Goal: Transaction & Acquisition: Purchase product/service

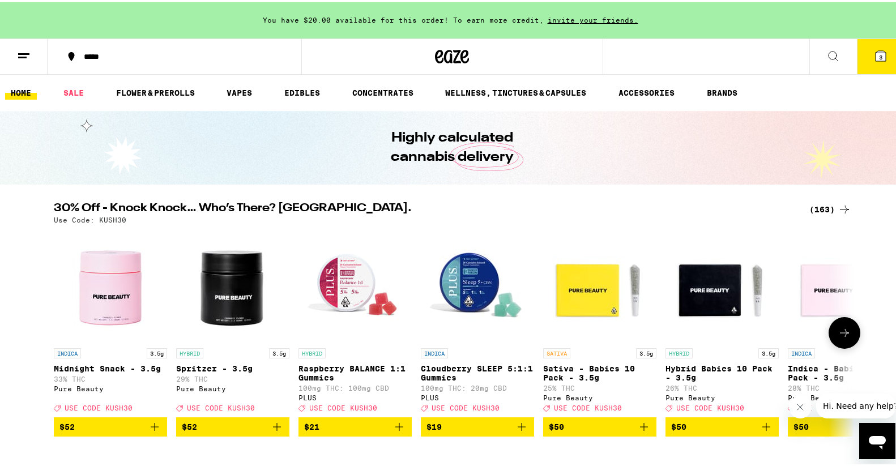
click at [838, 333] on icon at bounding box center [845, 331] width 14 height 14
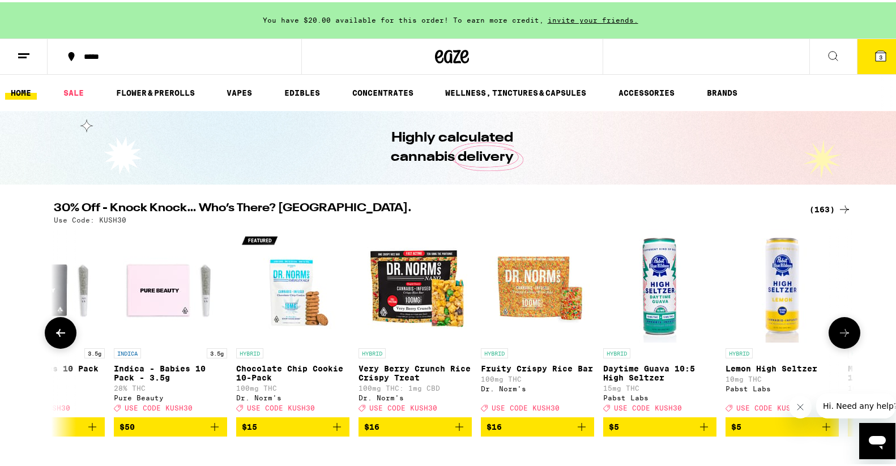
click at [838, 333] on icon at bounding box center [845, 331] width 14 height 14
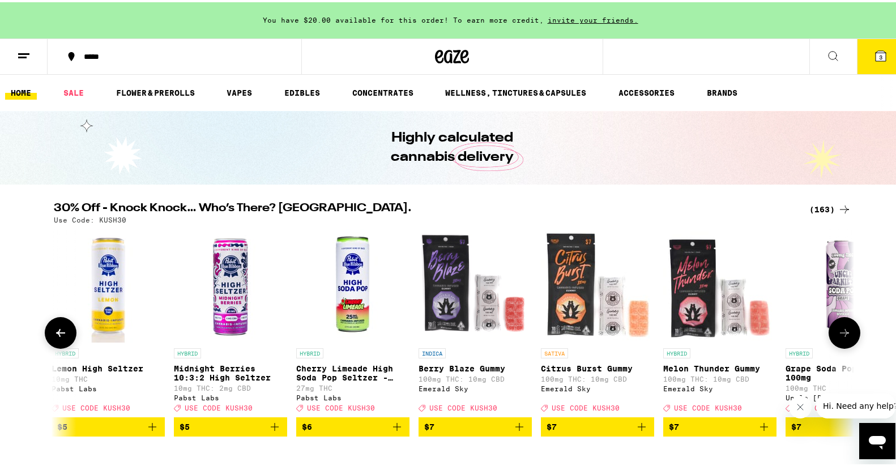
click at [838, 334] on icon at bounding box center [845, 331] width 14 height 14
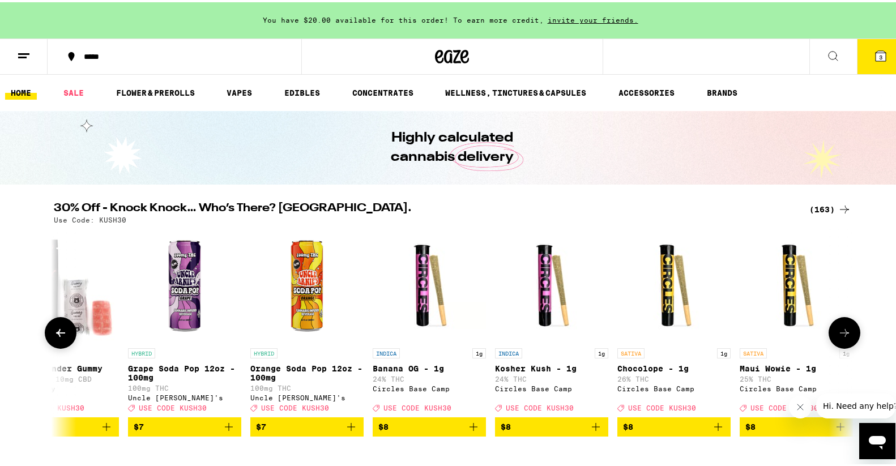
scroll to position [0, 2023]
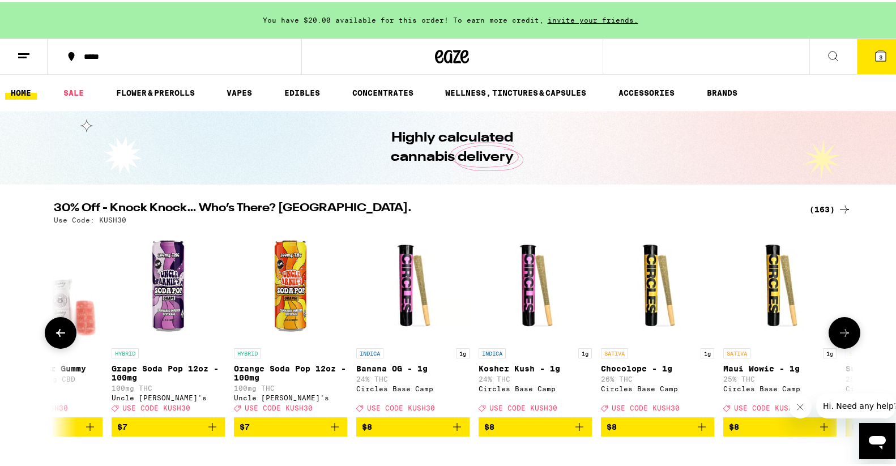
click at [838, 334] on icon at bounding box center [845, 331] width 14 height 14
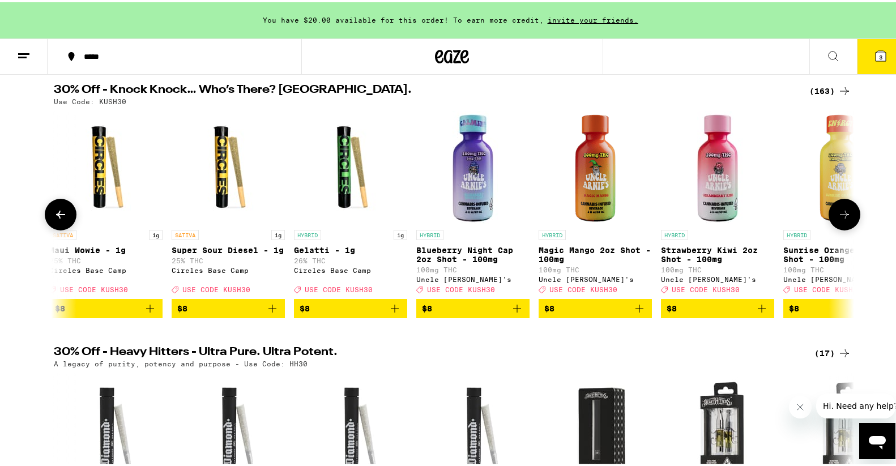
scroll to position [0, 0]
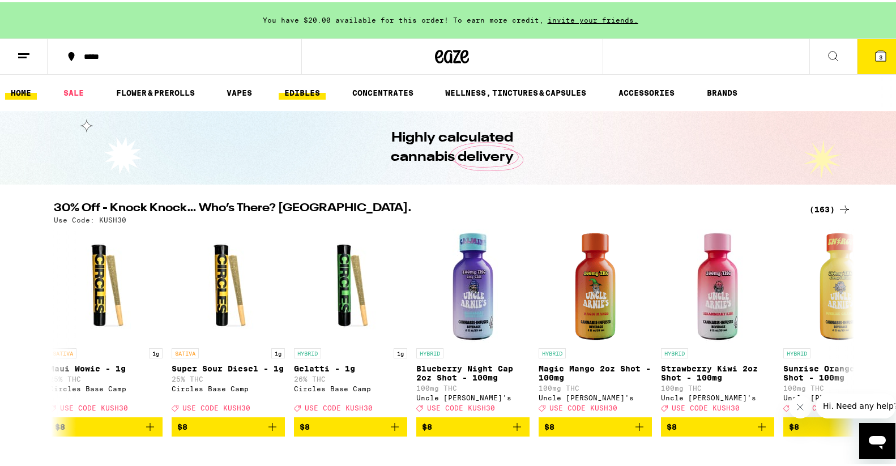
click at [292, 96] on link "EDIBLES" at bounding box center [302, 91] width 47 height 14
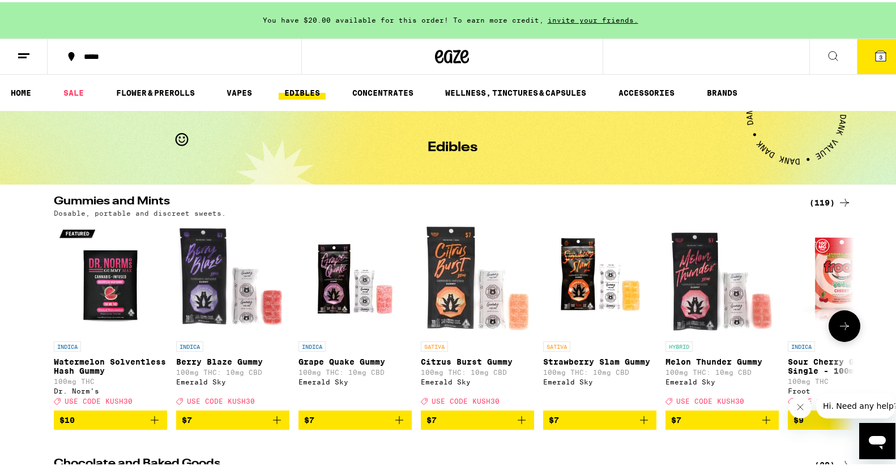
click at [840, 326] on icon at bounding box center [845, 324] width 14 height 14
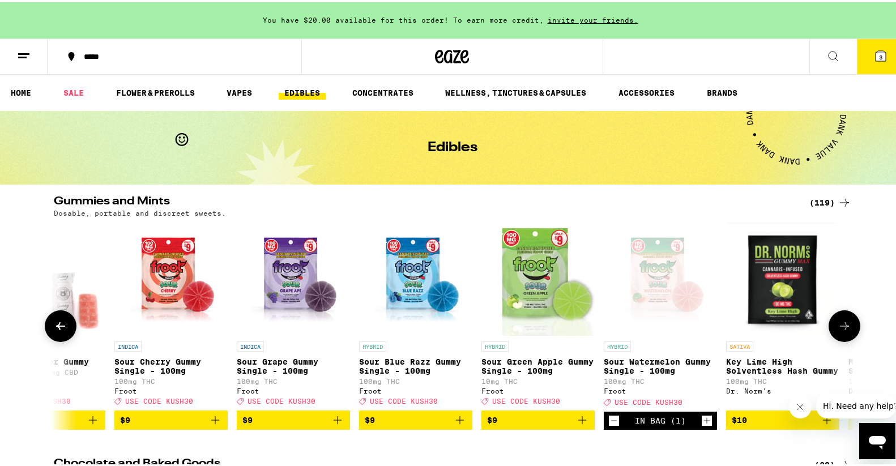
scroll to position [0, 674]
click at [840, 326] on icon at bounding box center [845, 324] width 14 height 14
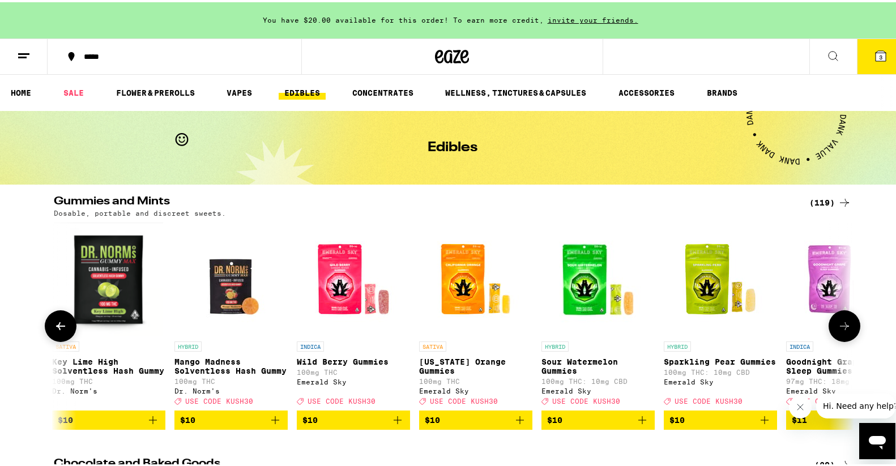
scroll to position [0, 1349]
click at [272, 425] on icon "Add to bag" at bounding box center [275, 418] width 14 height 14
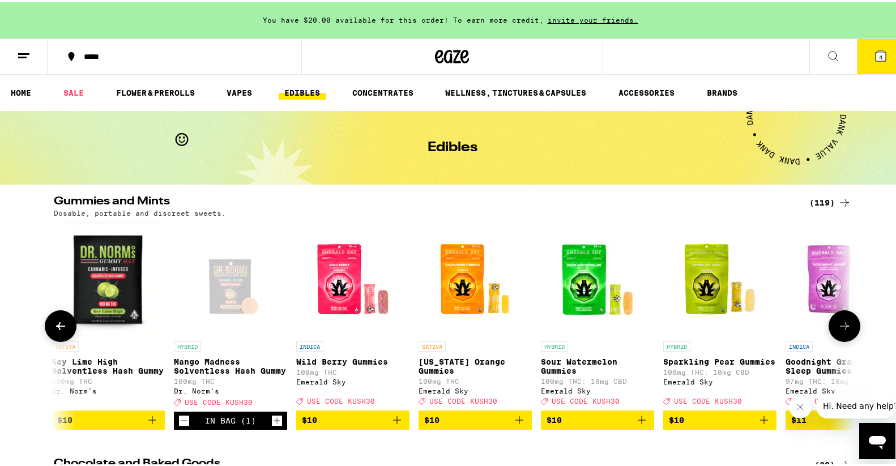
click at [841, 330] on icon at bounding box center [845, 324] width 14 height 14
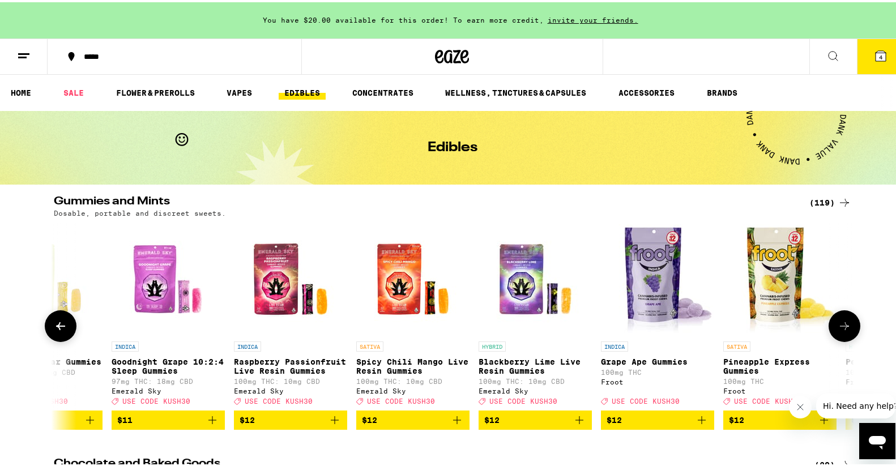
click at [841, 330] on icon at bounding box center [845, 324] width 14 height 14
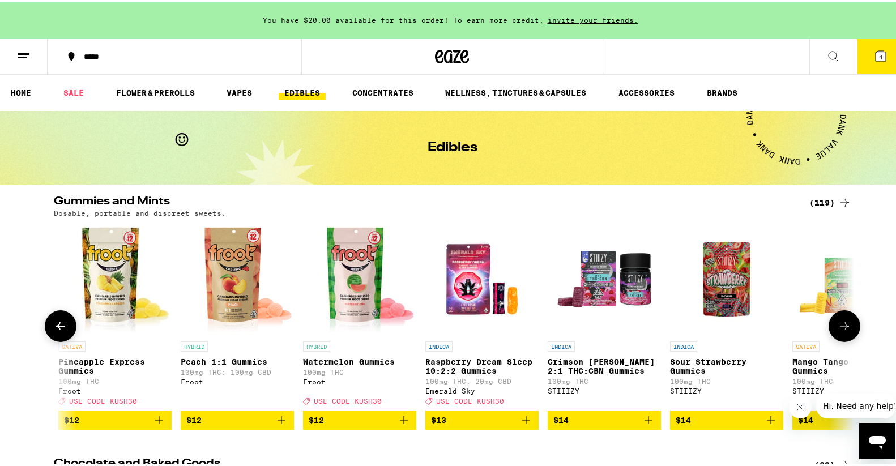
scroll to position [0, 2697]
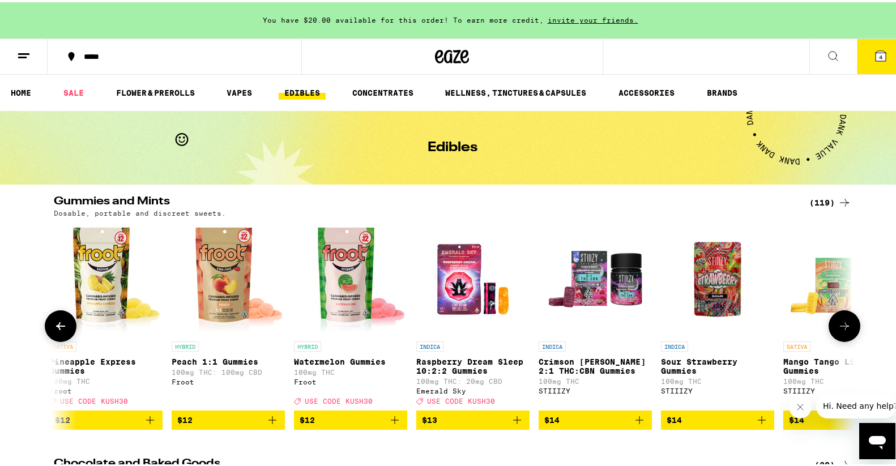
click at [841, 330] on icon at bounding box center [845, 324] width 14 height 14
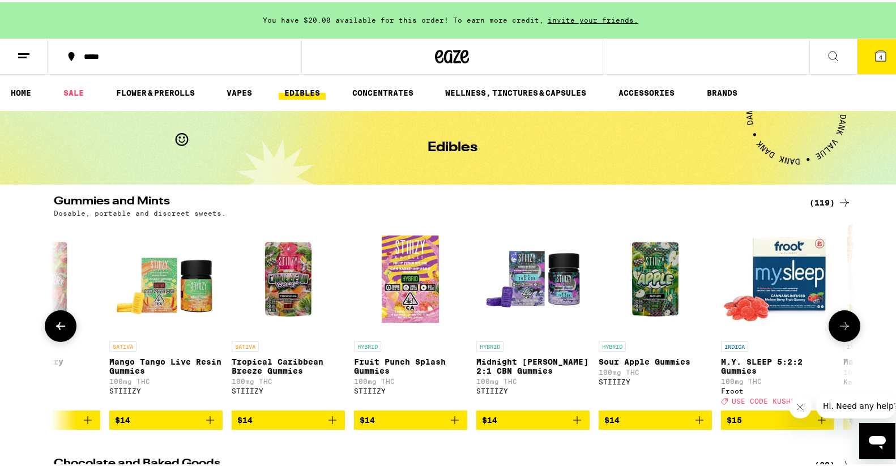
click at [841, 330] on icon at bounding box center [845, 324] width 14 height 14
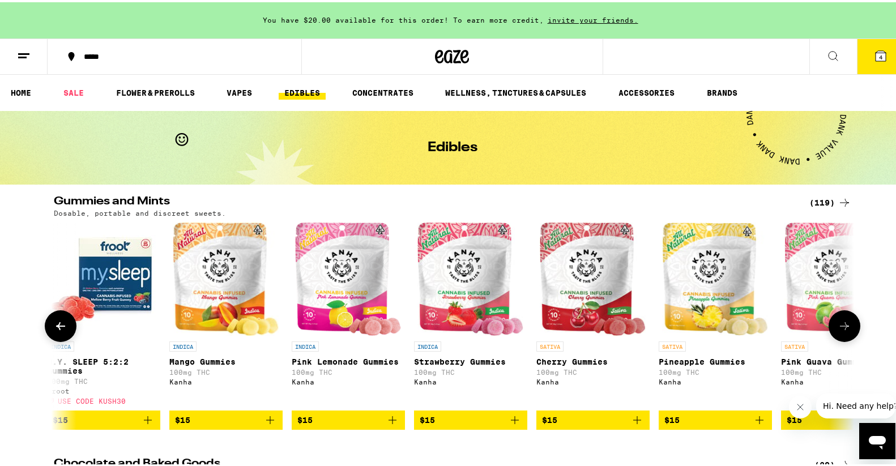
click at [841, 330] on icon at bounding box center [845, 324] width 14 height 14
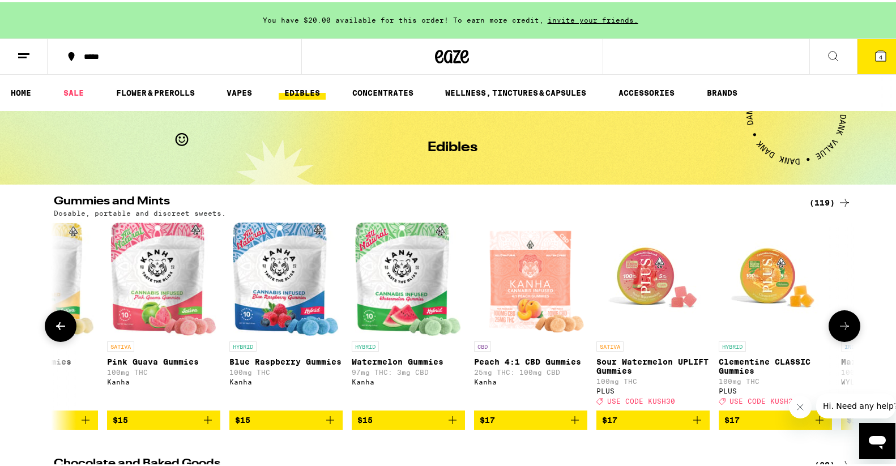
click at [842, 330] on icon at bounding box center [845, 324] width 14 height 14
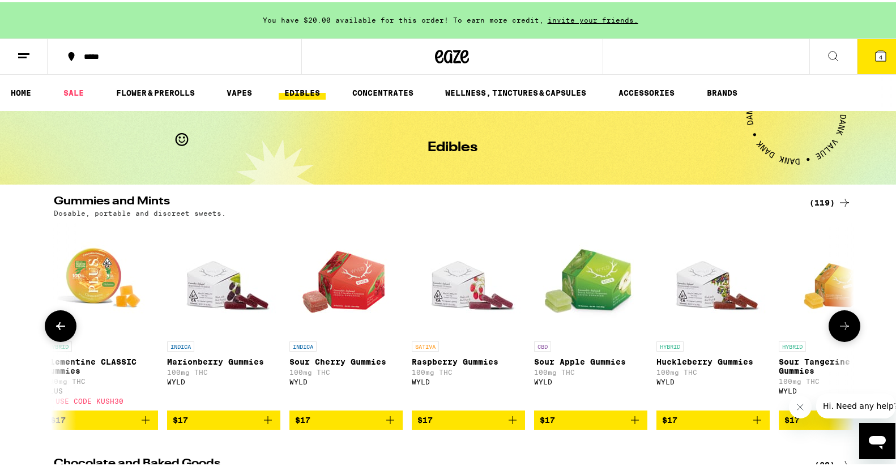
click at [842, 330] on icon at bounding box center [845, 324] width 14 height 14
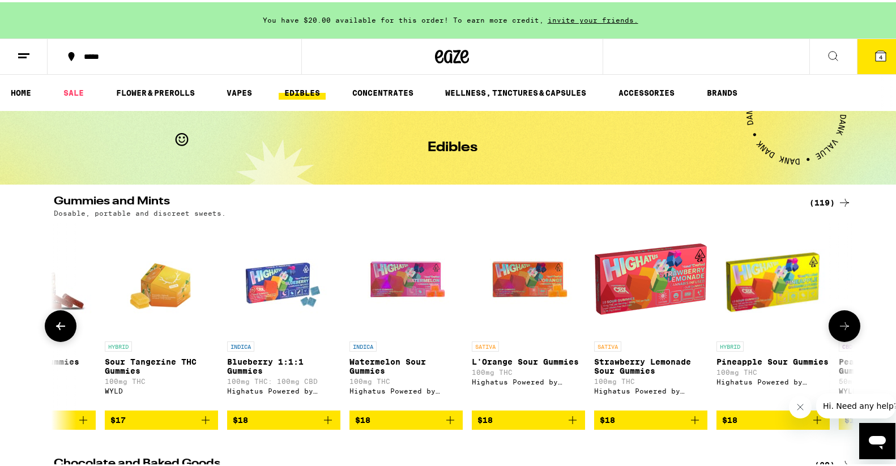
click at [842, 330] on icon at bounding box center [845, 324] width 14 height 14
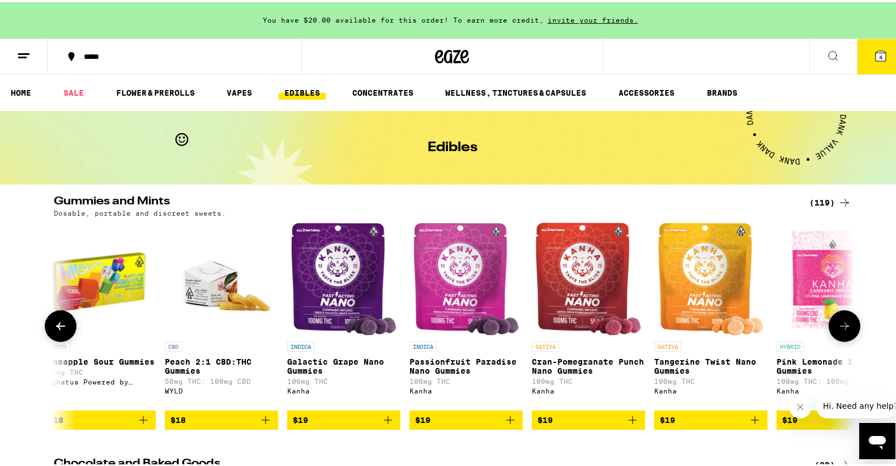
click at [842, 330] on icon at bounding box center [845, 324] width 14 height 14
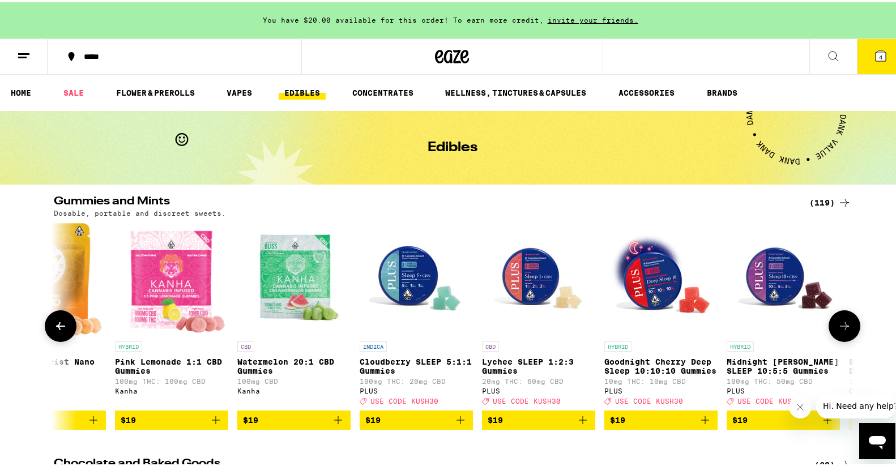
scroll to position [0, 7418]
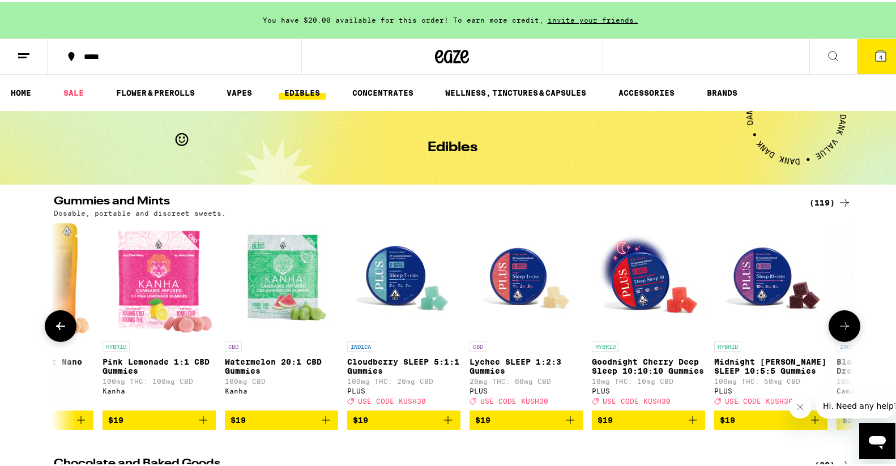
click at [842, 330] on icon at bounding box center [845, 324] width 14 height 14
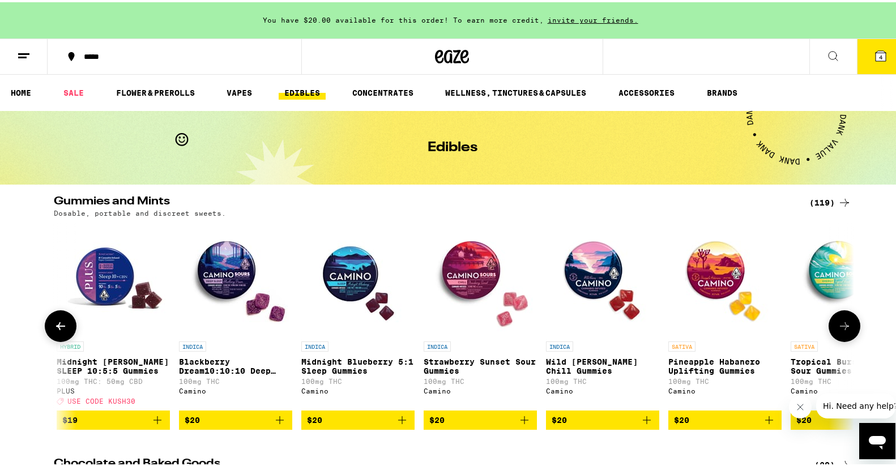
scroll to position [0, 8092]
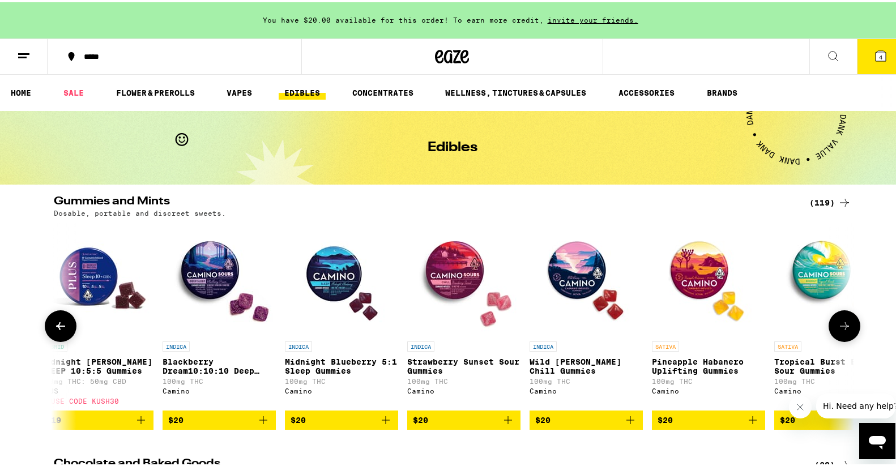
click at [842, 330] on icon at bounding box center [845, 324] width 14 height 14
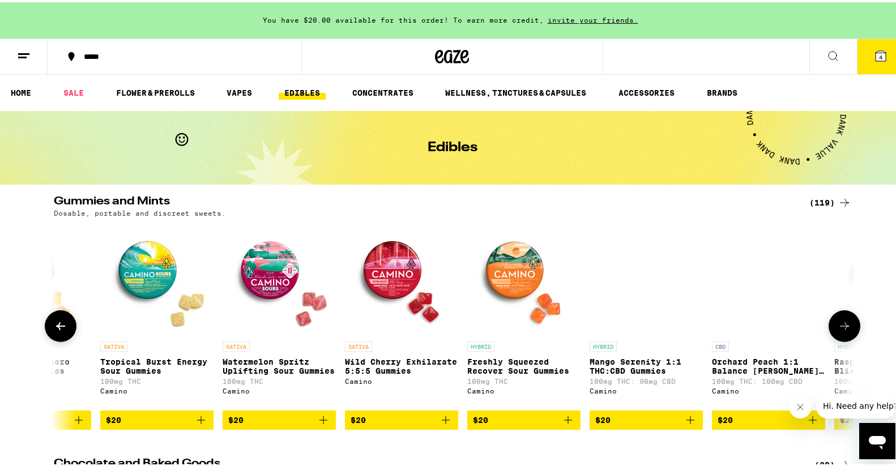
click at [840, 330] on icon at bounding box center [845, 324] width 14 height 14
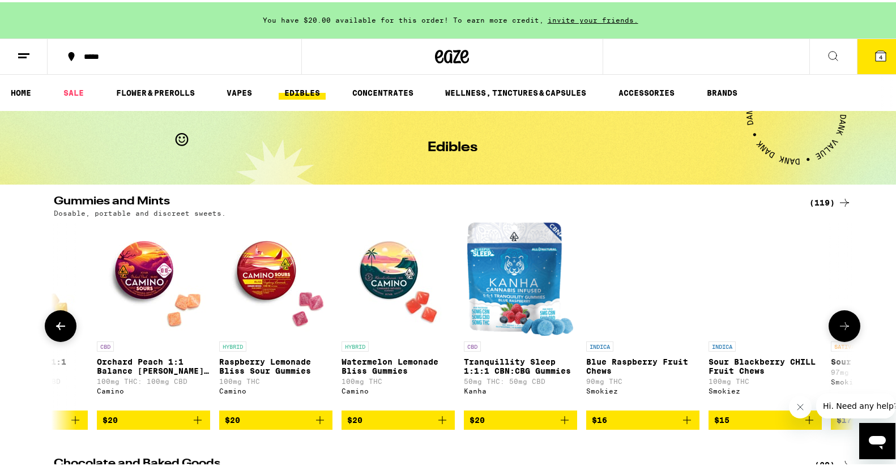
scroll to position [0, 9441]
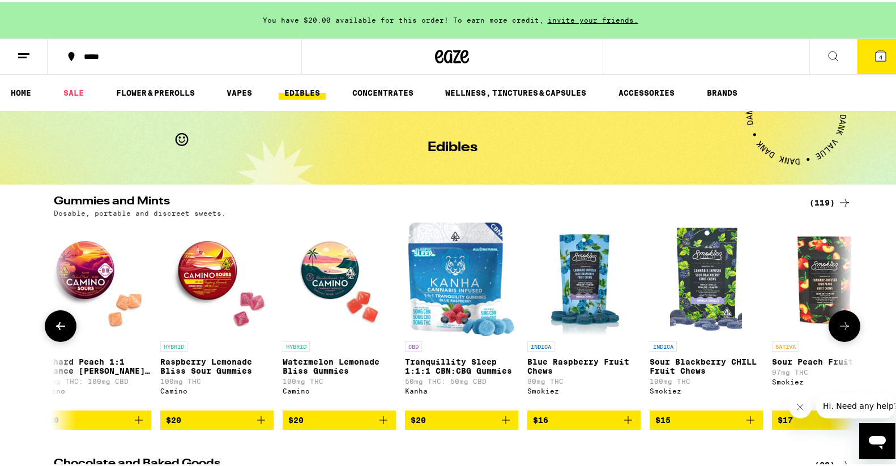
click at [845, 338] on button at bounding box center [845, 324] width 32 height 32
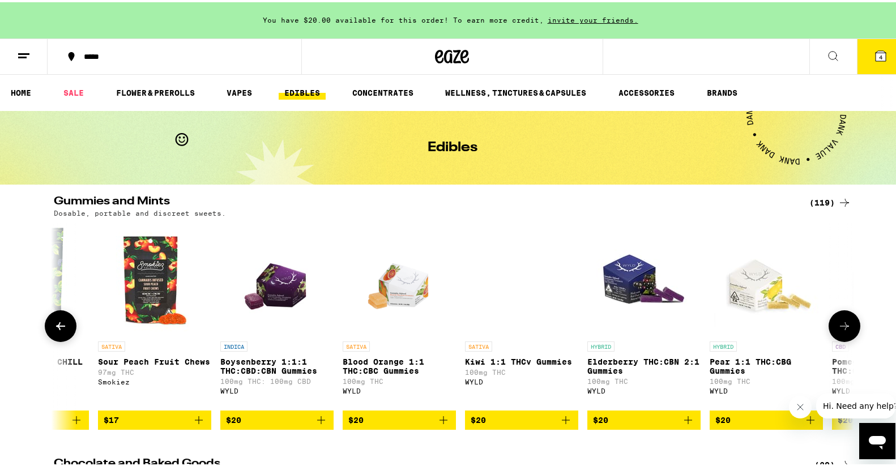
click at [845, 338] on button at bounding box center [845, 324] width 32 height 32
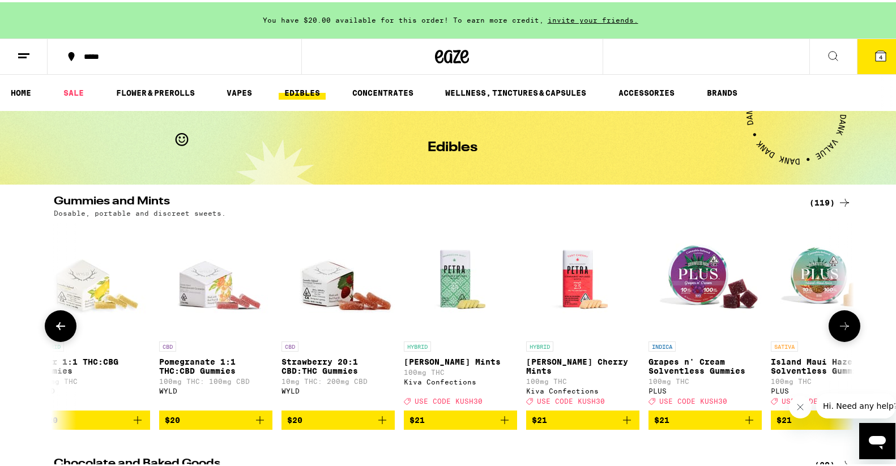
scroll to position [0, 10789]
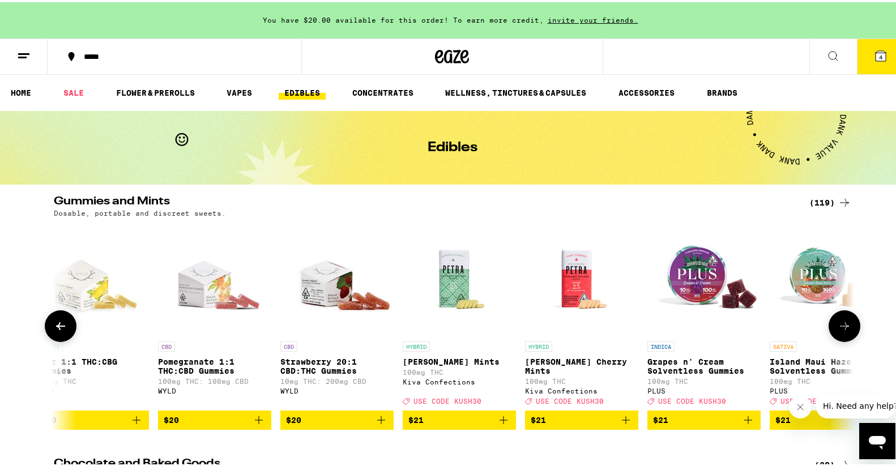
click at [845, 338] on button at bounding box center [845, 324] width 32 height 32
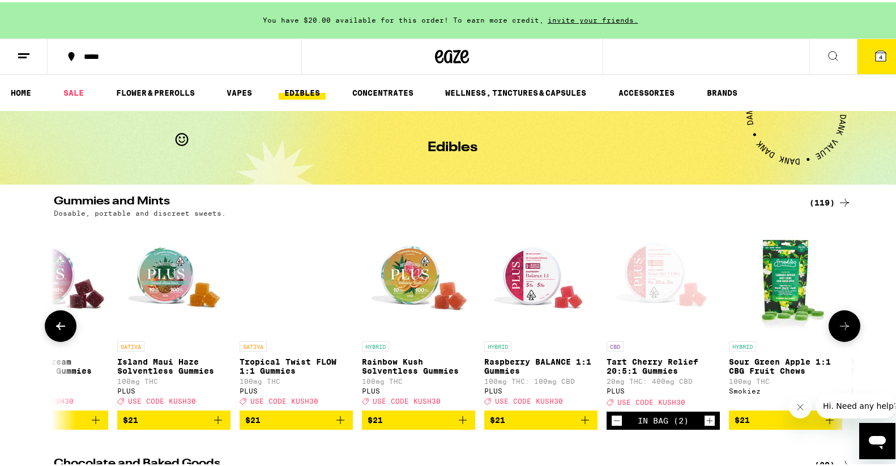
scroll to position [0, 11464]
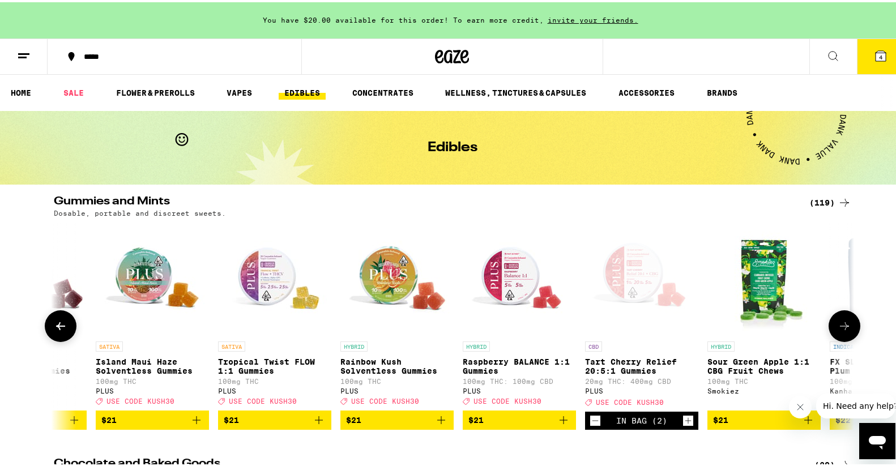
click at [847, 321] on button at bounding box center [845, 324] width 32 height 32
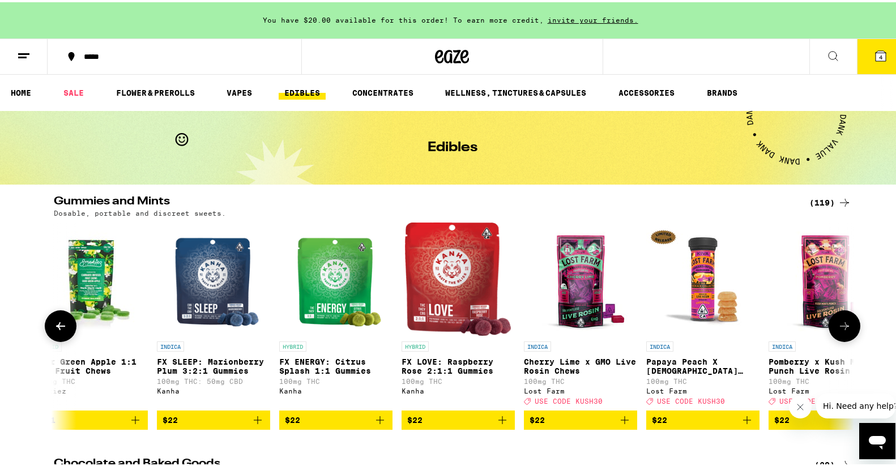
scroll to position [0, 12138]
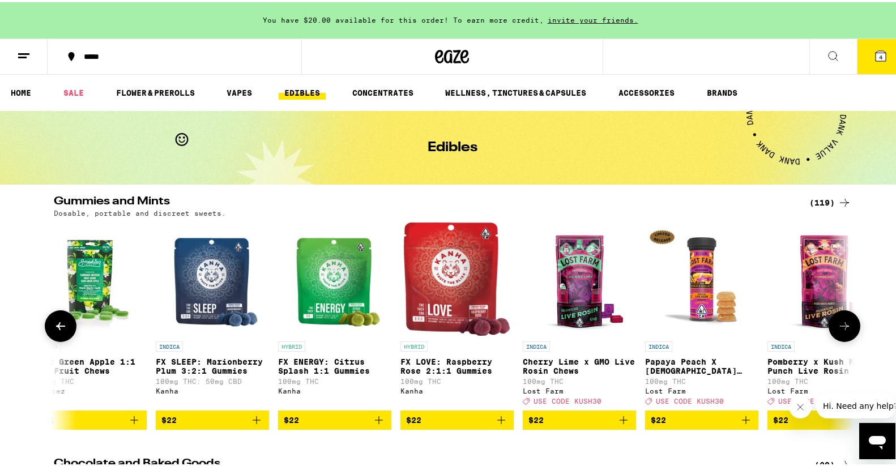
click at [847, 321] on button at bounding box center [845, 324] width 32 height 32
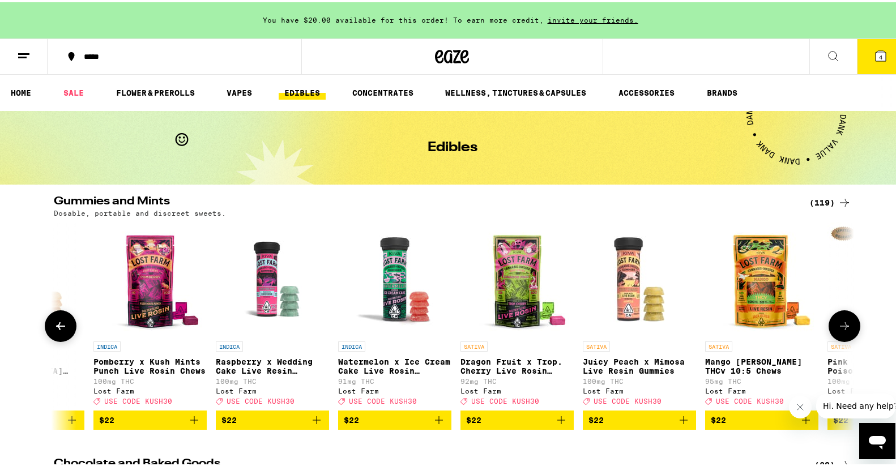
click at [847, 322] on button at bounding box center [845, 324] width 32 height 32
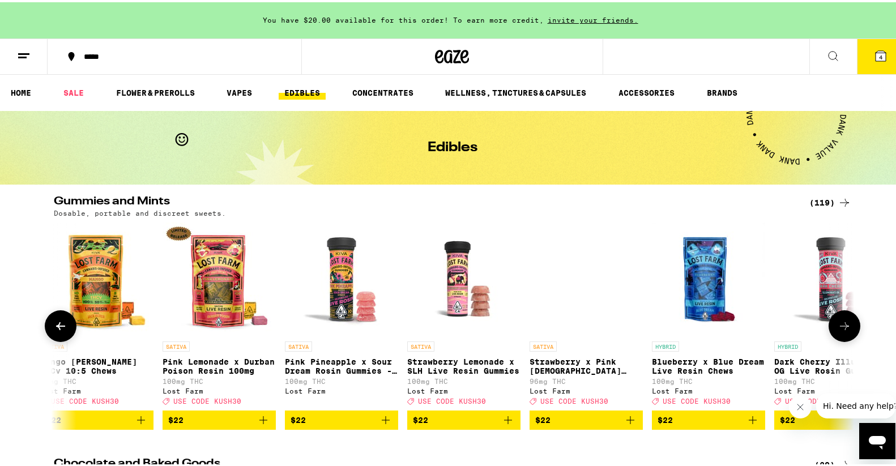
scroll to position [0, 13486]
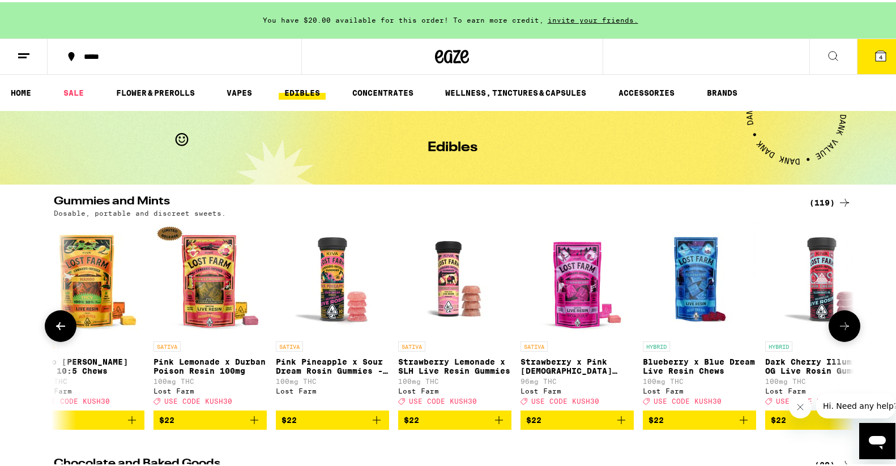
click at [847, 322] on button at bounding box center [845, 324] width 32 height 32
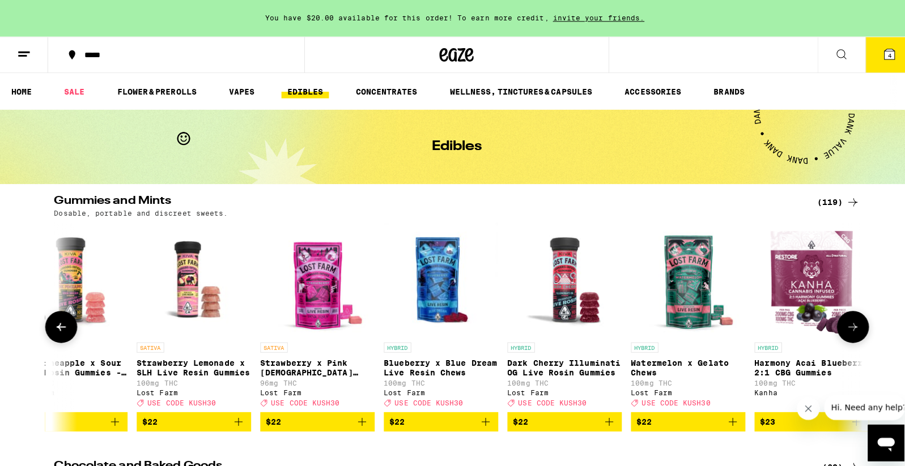
scroll to position [0, 13768]
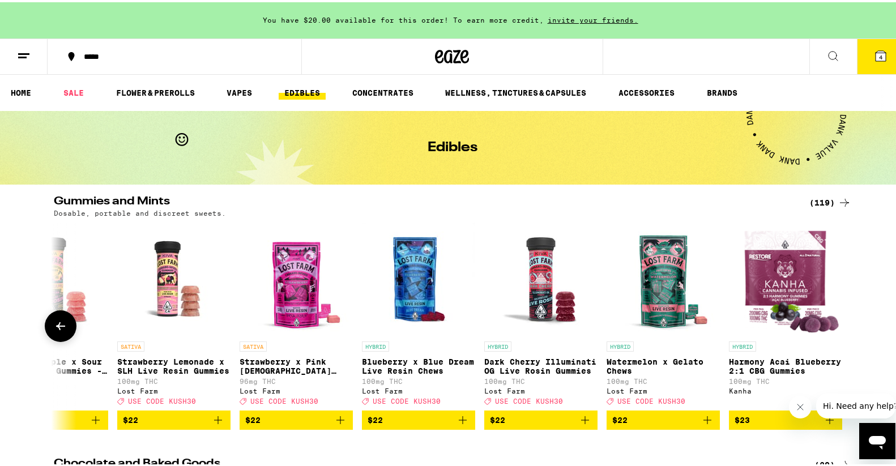
click at [847, 322] on div at bounding box center [845, 324] width 32 height 32
click at [870, 45] on button "4" at bounding box center [881, 54] width 48 height 35
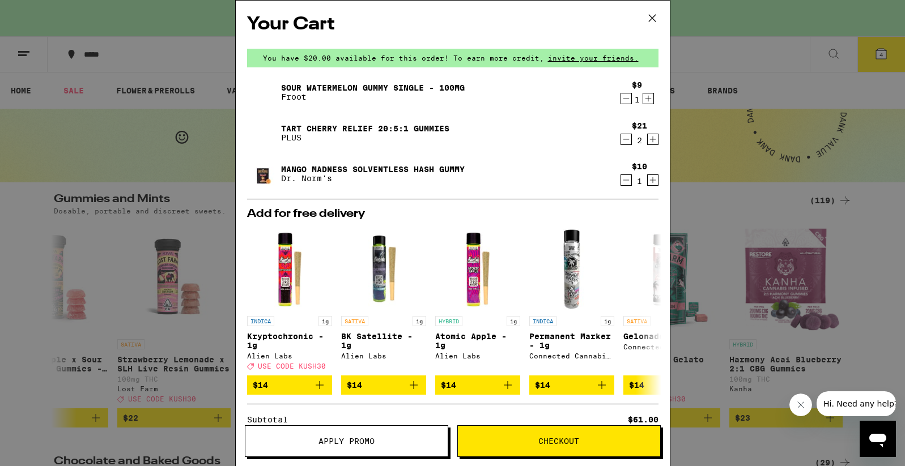
click at [621, 99] on icon "Decrement" at bounding box center [626, 99] width 10 height 14
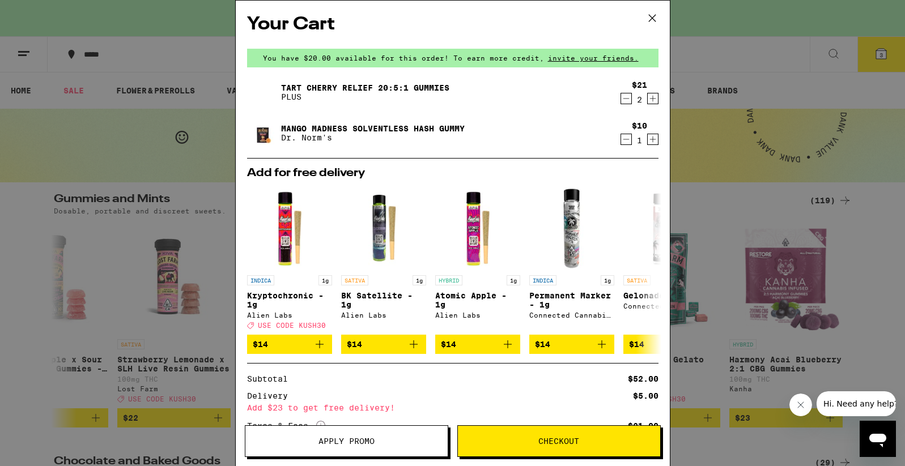
click at [359, 448] on button "Apply Promo" at bounding box center [346, 442] width 203 height 32
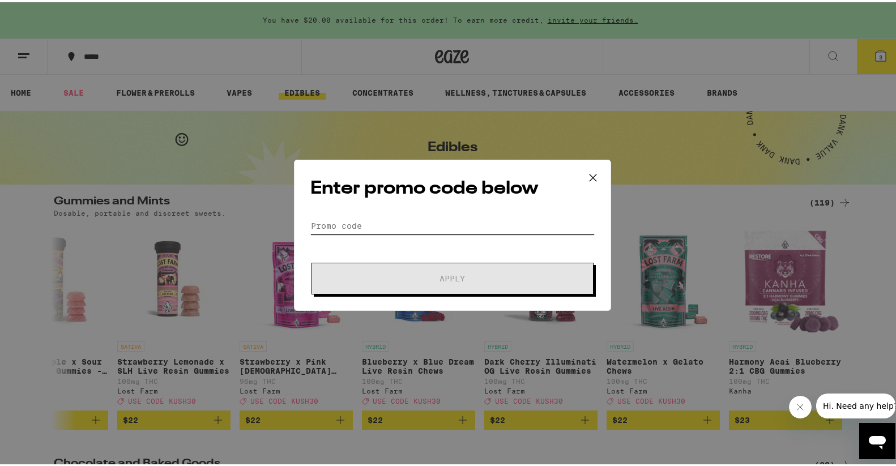
click at [348, 227] on input "Promo Code" at bounding box center [453, 223] width 284 height 17
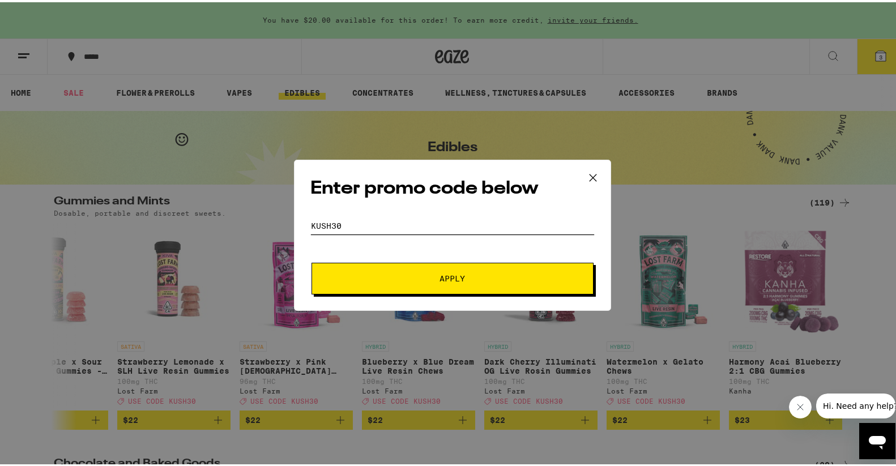
type input "KUSH30"
click at [312, 261] on button "Apply" at bounding box center [453, 277] width 282 height 32
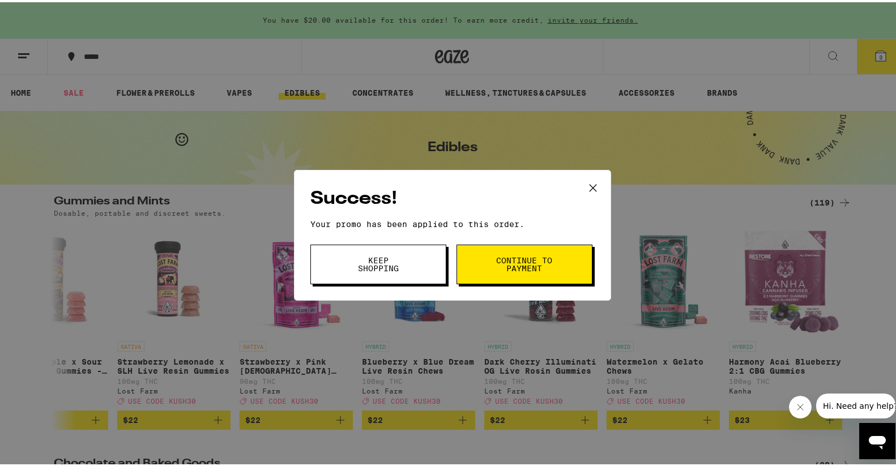
click at [375, 263] on span "Keep Shopping" at bounding box center [379, 262] width 58 height 16
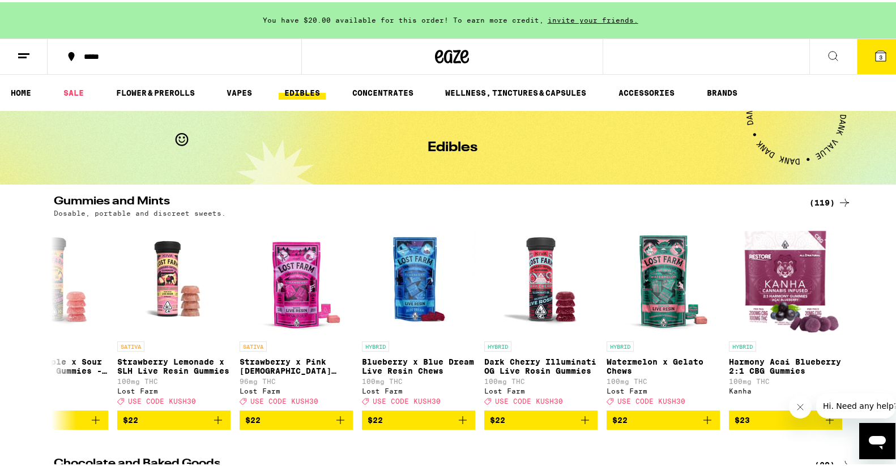
click at [870, 45] on button "3" at bounding box center [881, 54] width 48 height 35
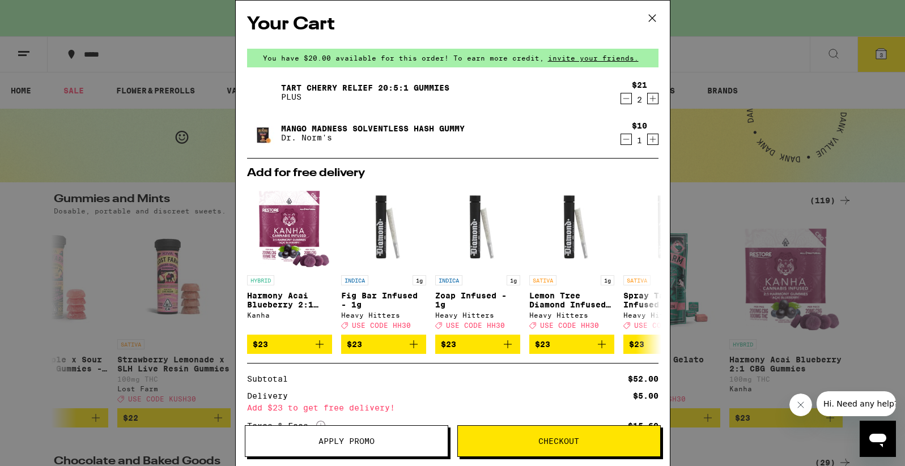
click at [648, 144] on icon "Increment" at bounding box center [653, 140] width 10 height 14
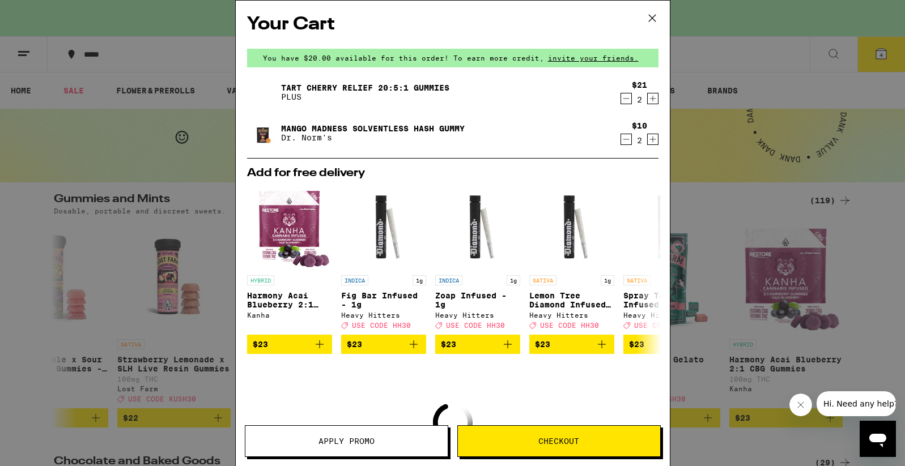
click at [648, 144] on icon "Increment" at bounding box center [653, 140] width 10 height 14
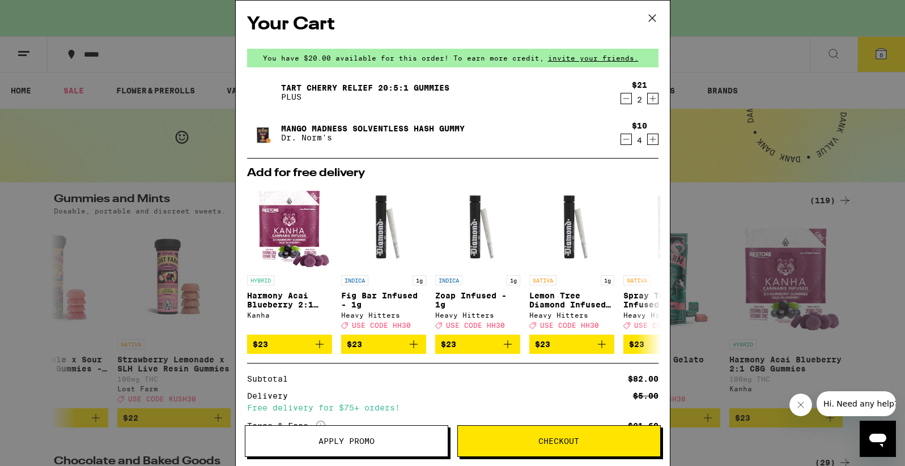
click at [693, 61] on div "Your Cart You have $20.00 available for this order! To earn more credit, invite…" at bounding box center [452, 233] width 905 height 466
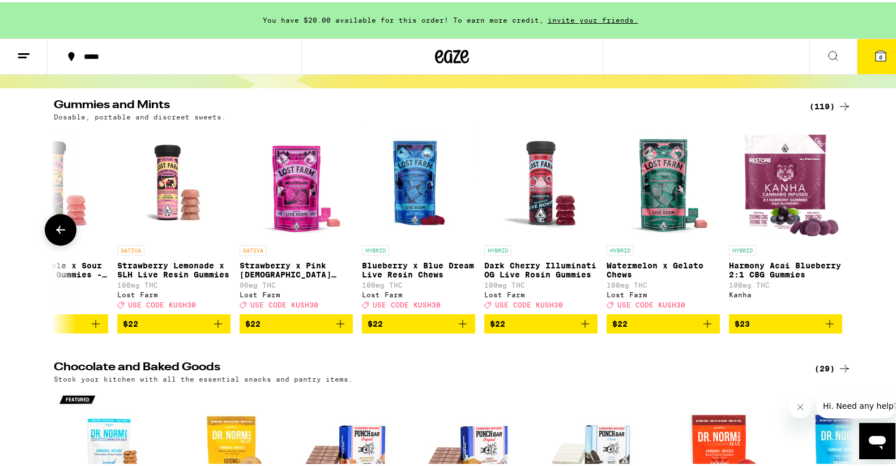
scroll to position [170, 0]
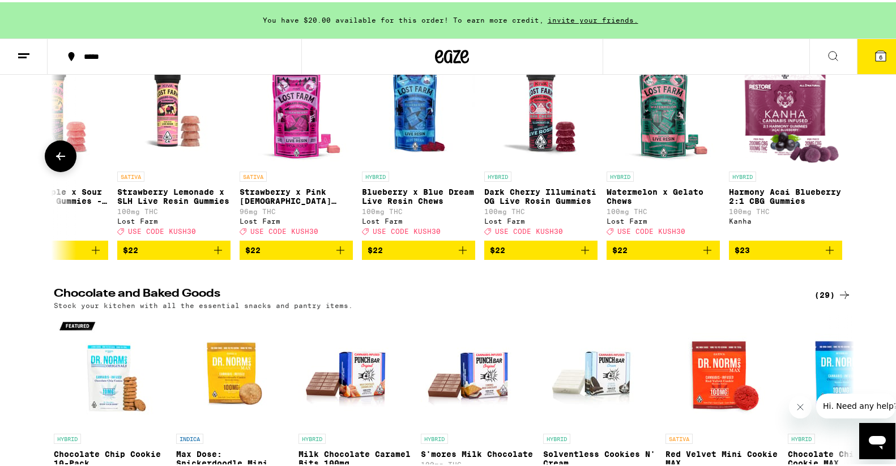
click at [62, 152] on button at bounding box center [61, 154] width 32 height 32
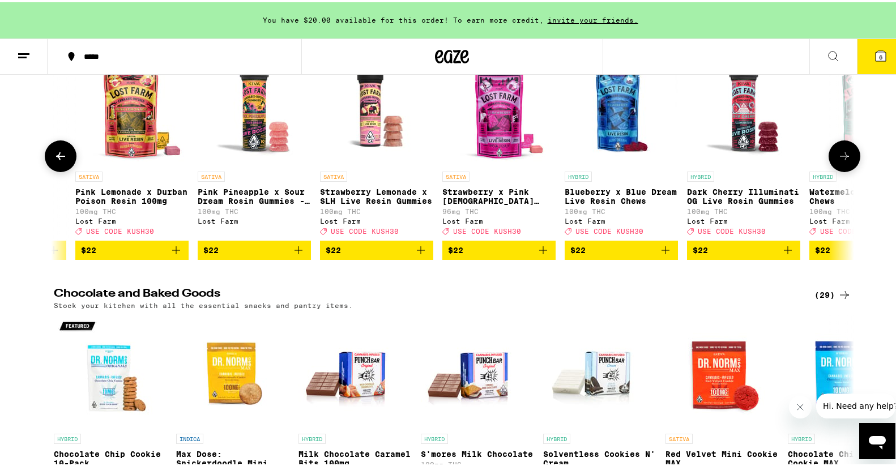
click at [62, 152] on button at bounding box center [61, 154] width 32 height 32
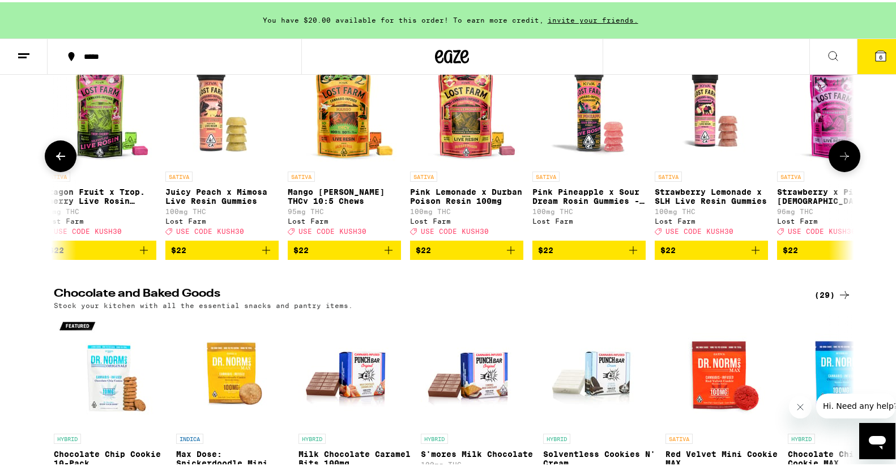
click at [62, 152] on button at bounding box center [61, 154] width 32 height 32
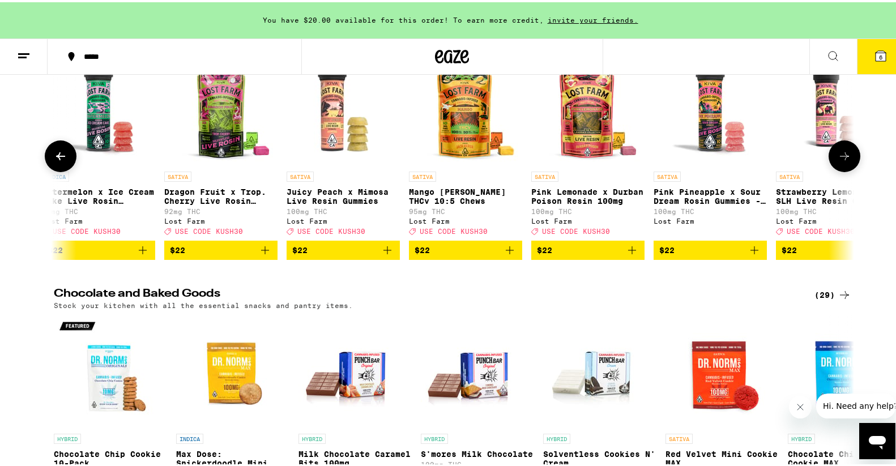
click at [62, 152] on button at bounding box center [61, 154] width 32 height 32
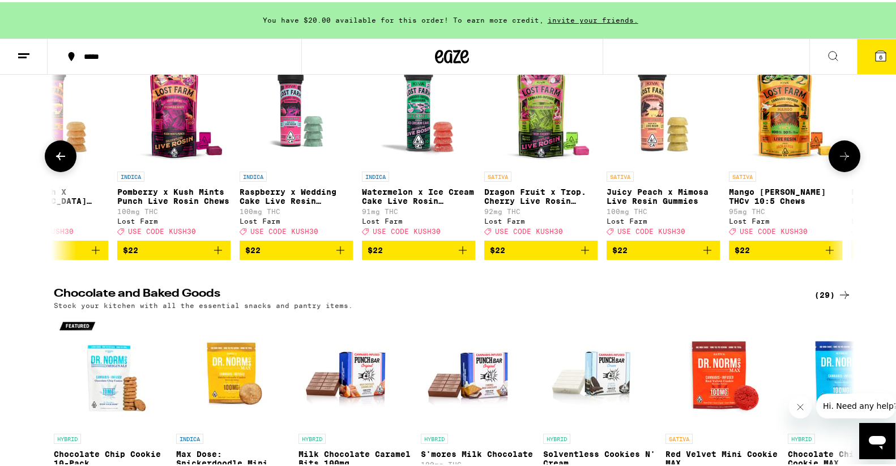
click at [62, 152] on button at bounding box center [61, 154] width 32 height 32
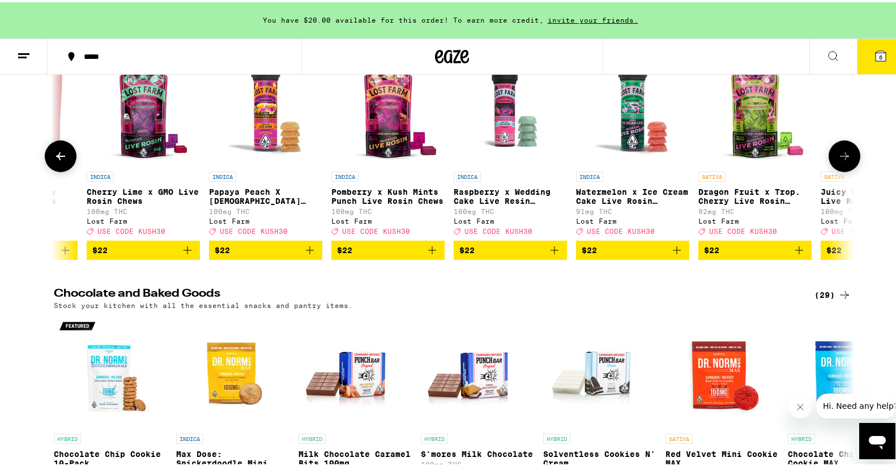
click at [62, 152] on button at bounding box center [61, 154] width 32 height 32
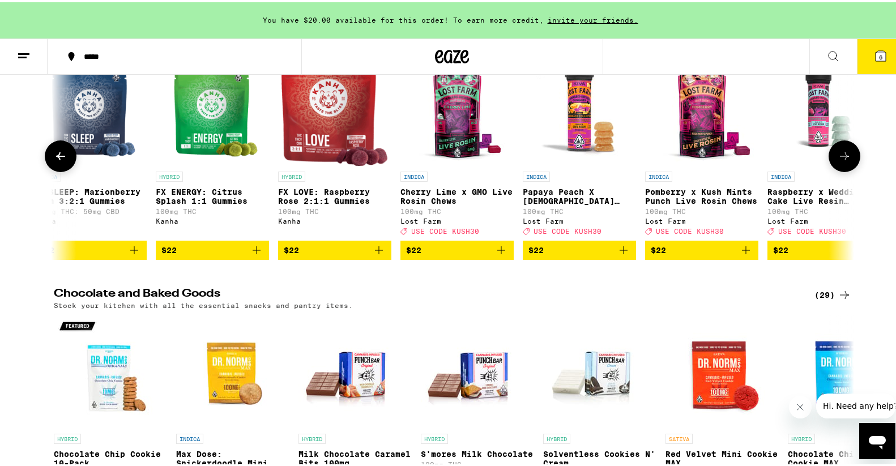
click at [62, 152] on button at bounding box center [61, 154] width 32 height 32
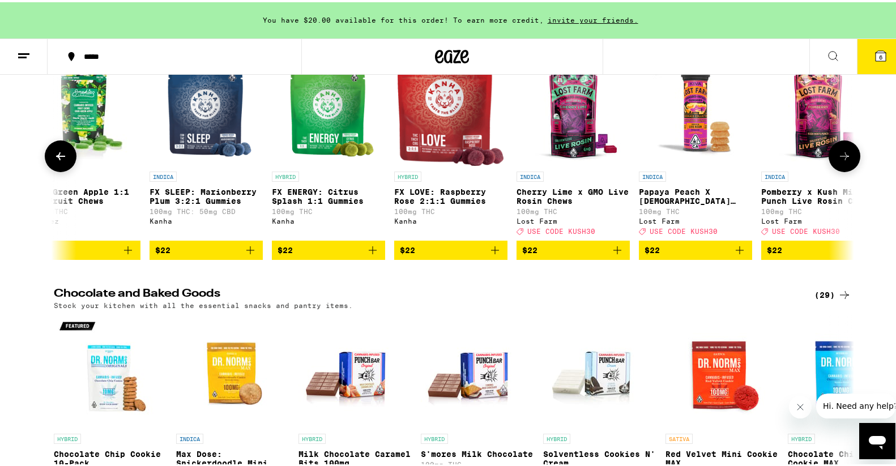
click at [62, 152] on button at bounding box center [61, 154] width 32 height 32
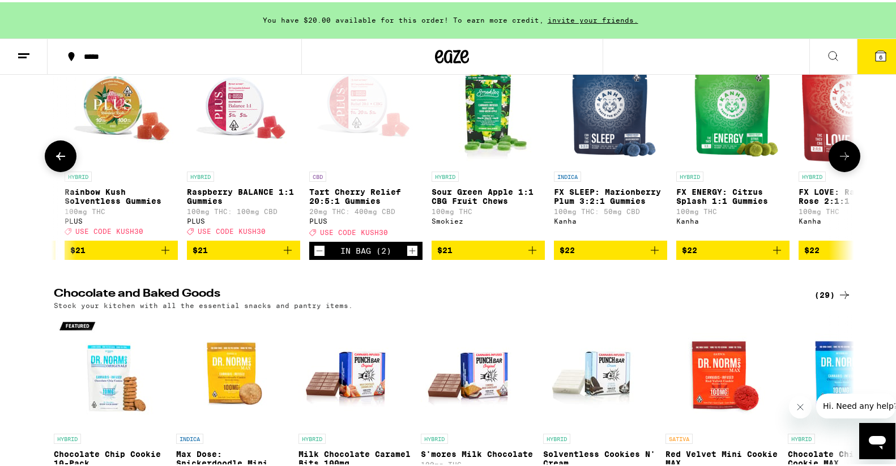
click at [62, 152] on icon at bounding box center [61, 154] width 14 height 14
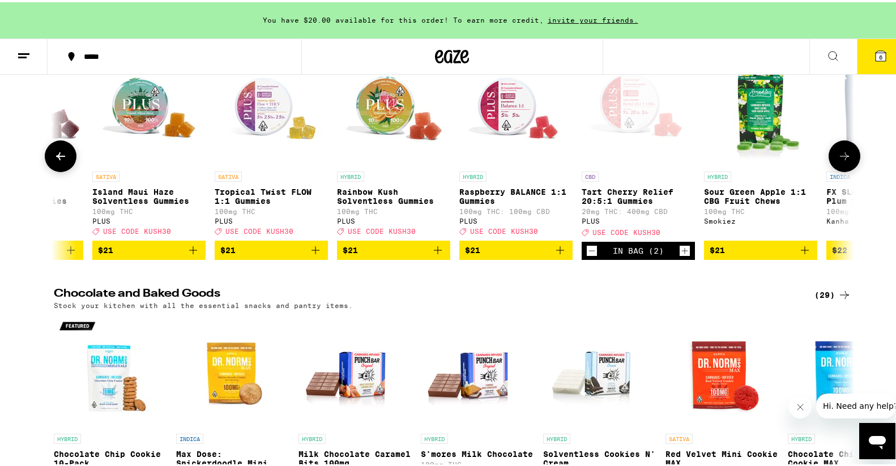
click at [62, 152] on icon at bounding box center [61, 154] width 14 height 14
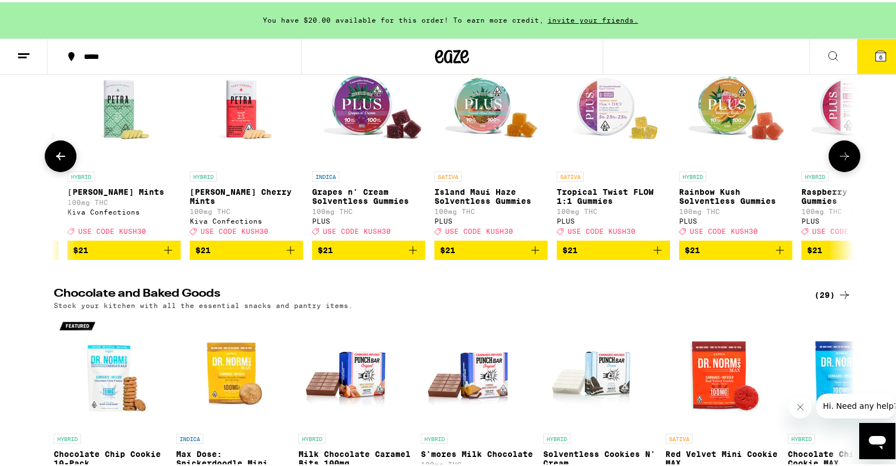
click at [62, 152] on icon at bounding box center [61, 154] width 14 height 14
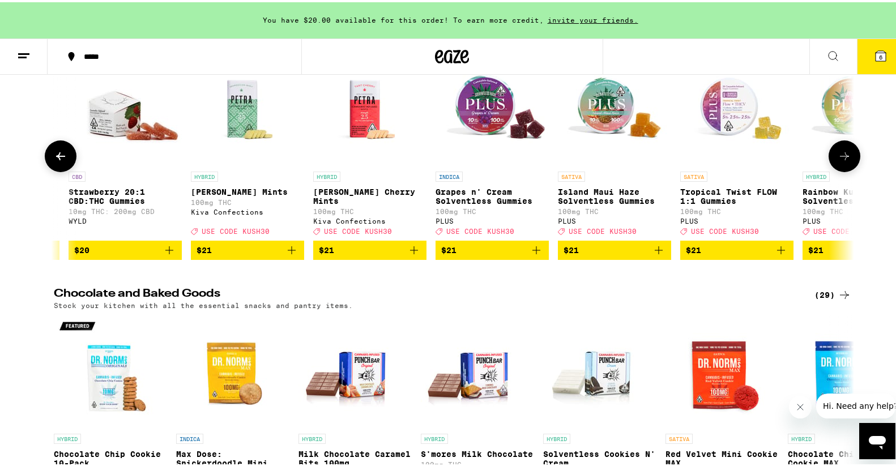
click at [61, 152] on icon at bounding box center [61, 154] width 14 height 14
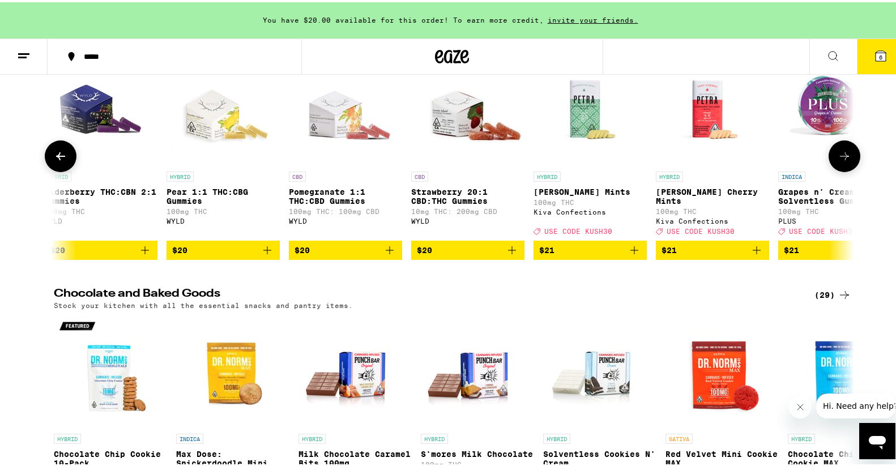
click at [61, 152] on icon at bounding box center [61, 154] width 14 height 14
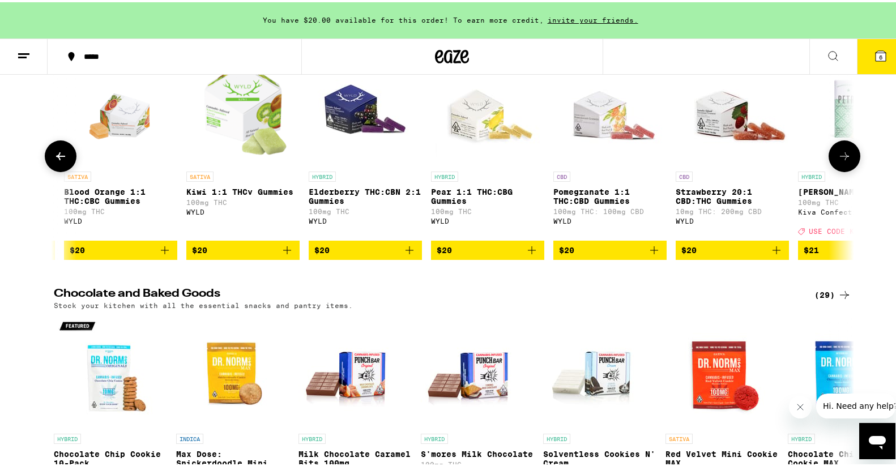
click at [61, 152] on icon at bounding box center [61, 154] width 14 height 14
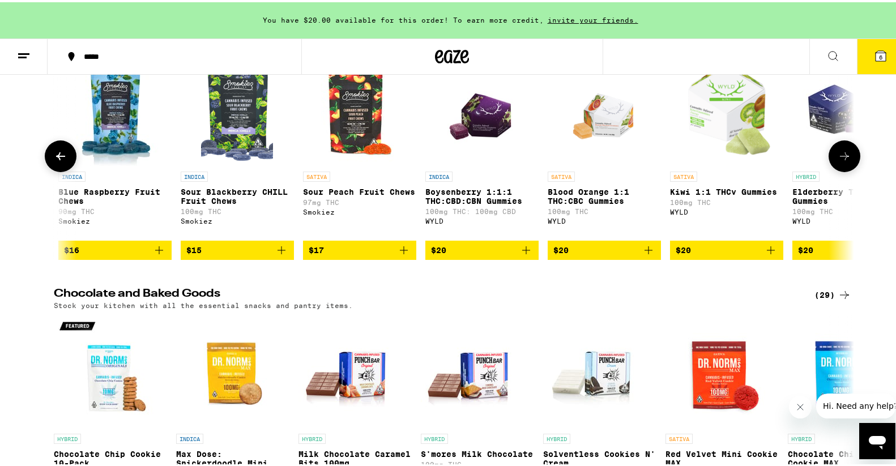
click at [61, 152] on icon at bounding box center [61, 154] width 14 height 14
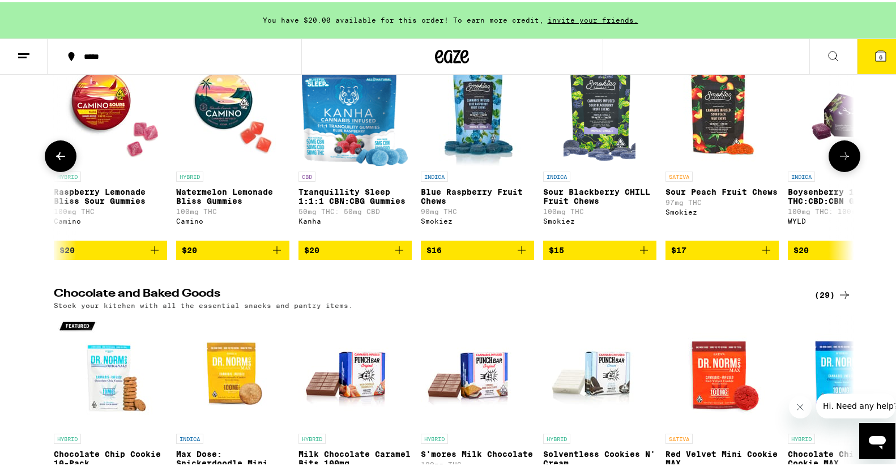
click at [61, 152] on icon at bounding box center [61, 154] width 14 height 14
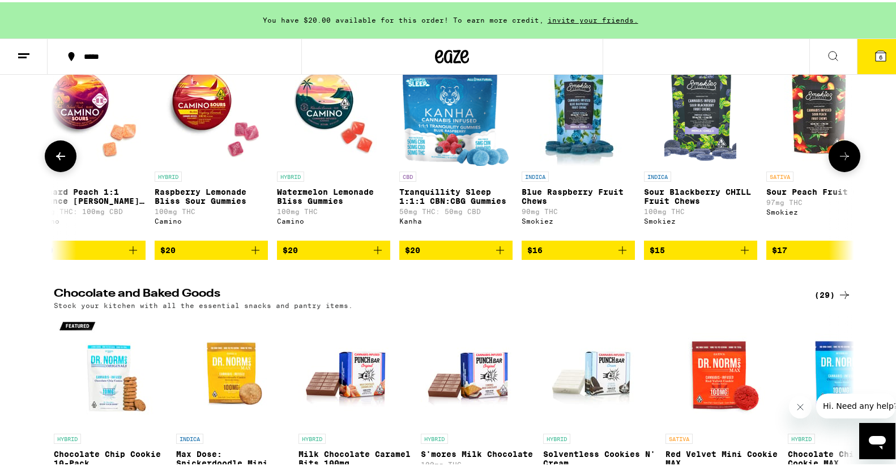
click at [61, 152] on icon at bounding box center [61, 154] width 14 height 14
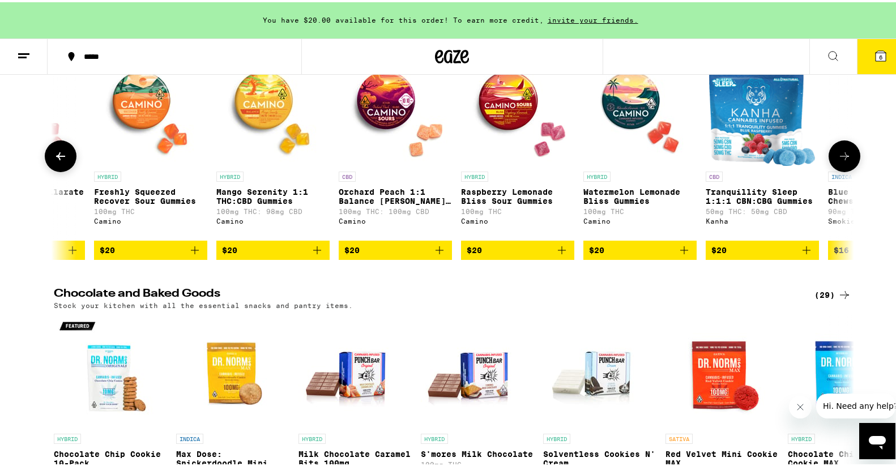
click at [60, 152] on icon at bounding box center [61, 154] width 14 height 14
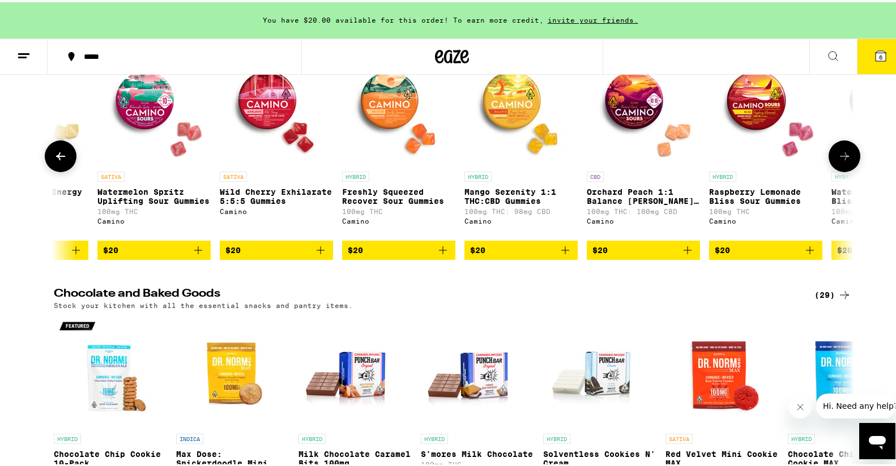
click at [60, 152] on icon at bounding box center [61, 154] width 14 height 14
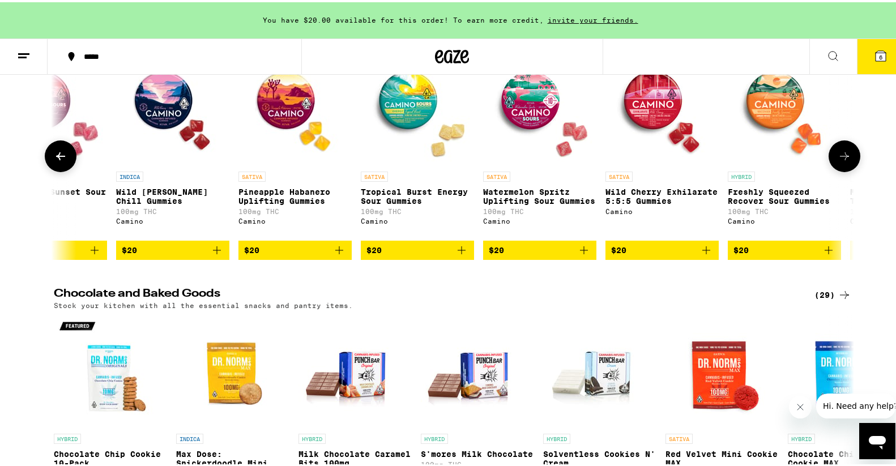
click at [59, 152] on icon at bounding box center [61, 154] width 14 height 14
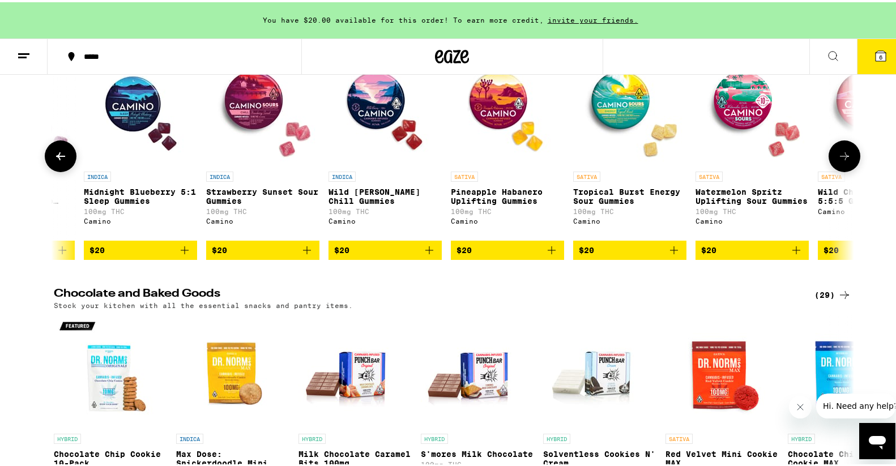
click at [58, 152] on icon at bounding box center [61, 154] width 14 height 14
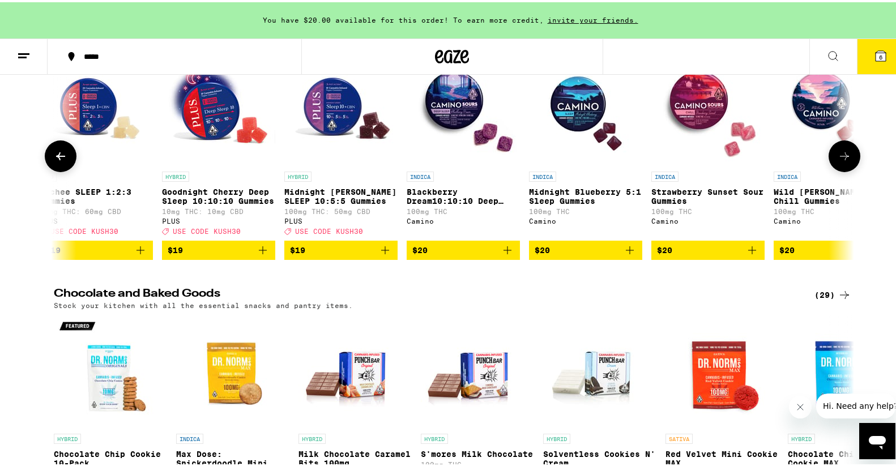
click at [58, 152] on icon at bounding box center [61, 154] width 14 height 14
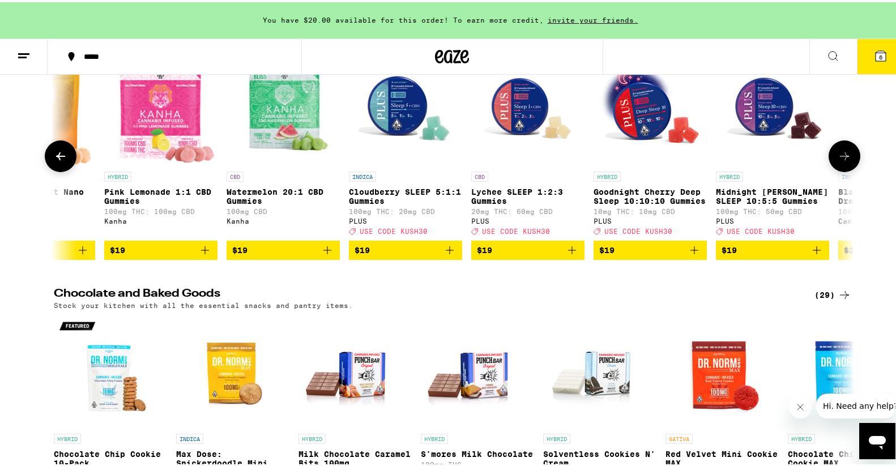
click at [58, 152] on icon at bounding box center [61, 154] width 14 height 14
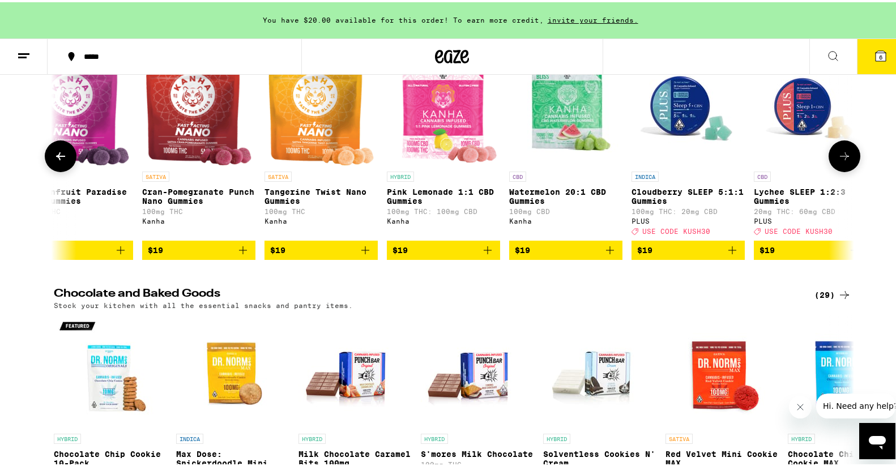
click at [58, 152] on icon at bounding box center [61, 154] width 14 height 14
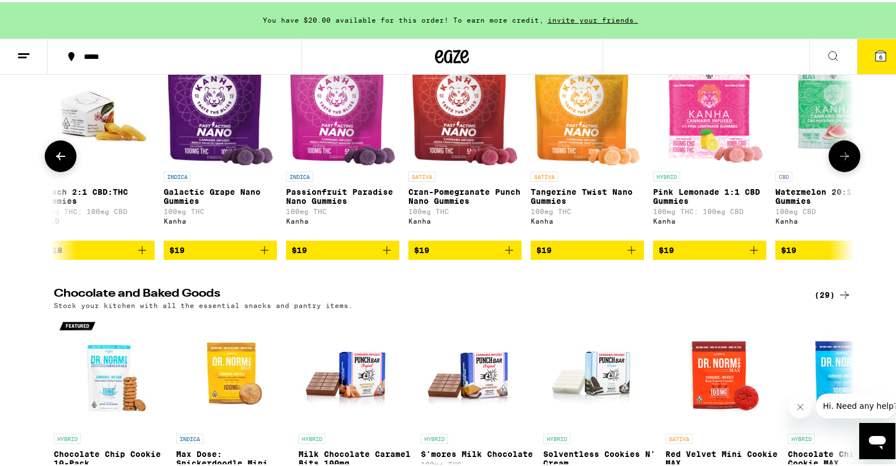
click at [58, 152] on icon at bounding box center [61, 154] width 14 height 14
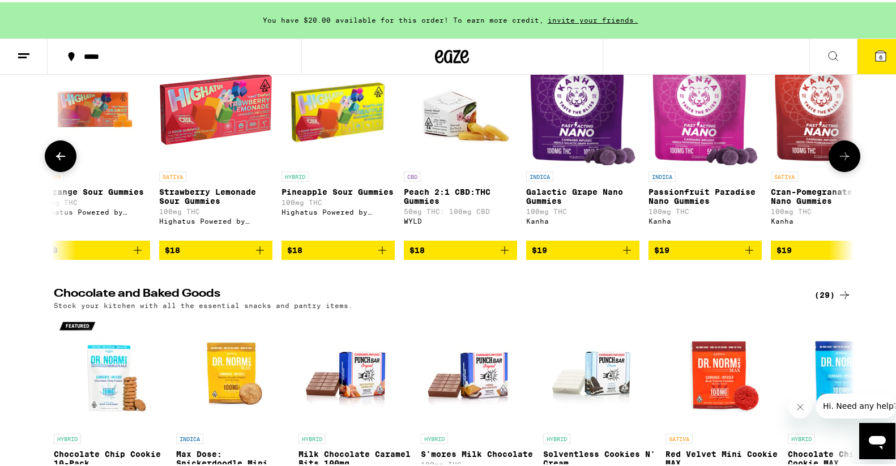
click at [58, 152] on icon at bounding box center [61, 154] width 14 height 14
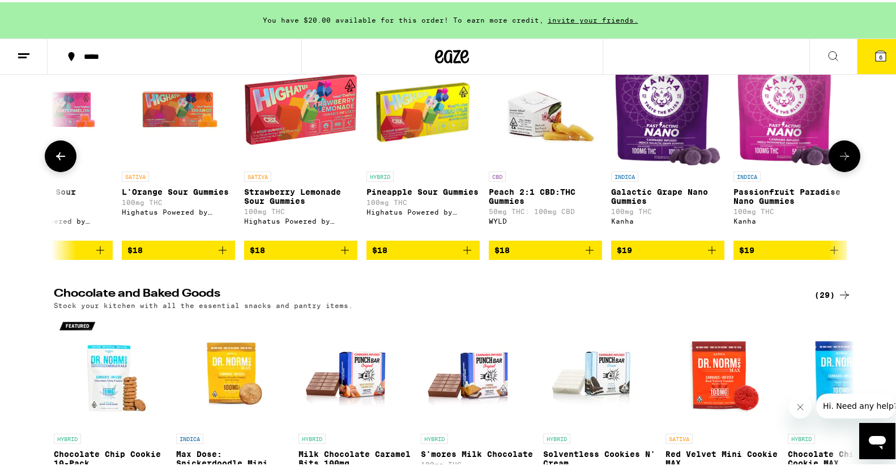
click at [58, 152] on icon at bounding box center [61, 154] width 14 height 14
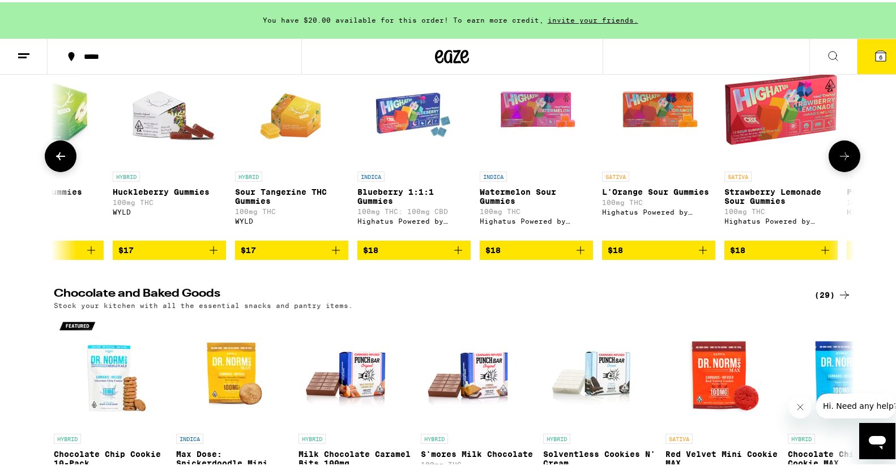
click at [58, 152] on icon at bounding box center [61, 154] width 14 height 14
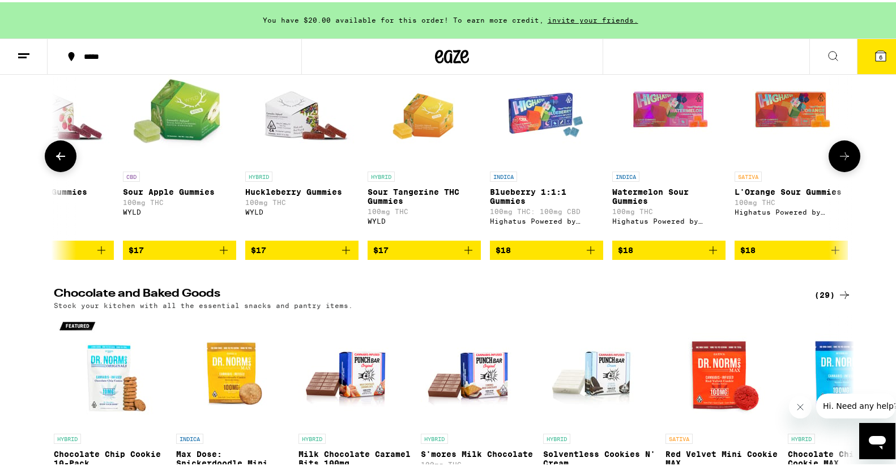
click at [58, 152] on icon at bounding box center [61, 154] width 14 height 14
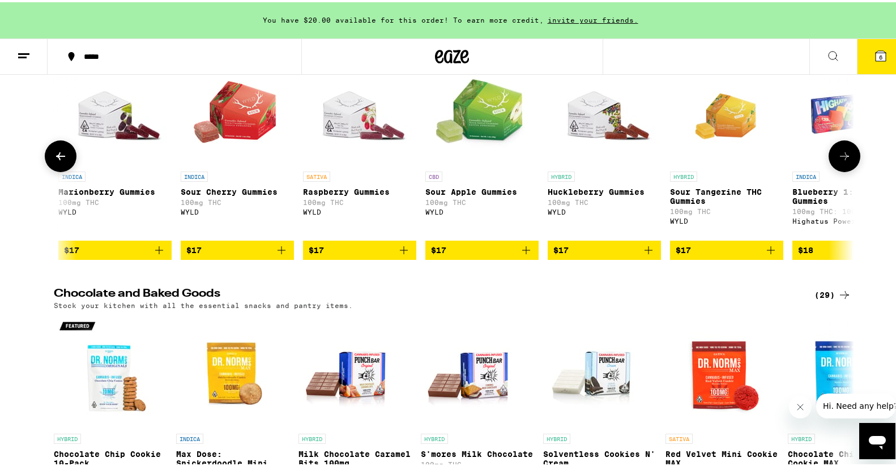
click at [58, 152] on icon at bounding box center [61, 154] width 14 height 14
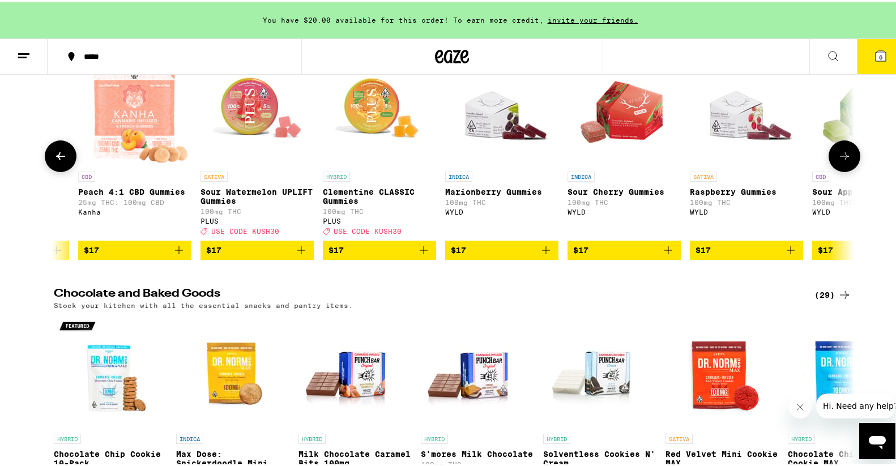
click at [58, 152] on icon at bounding box center [61, 154] width 14 height 14
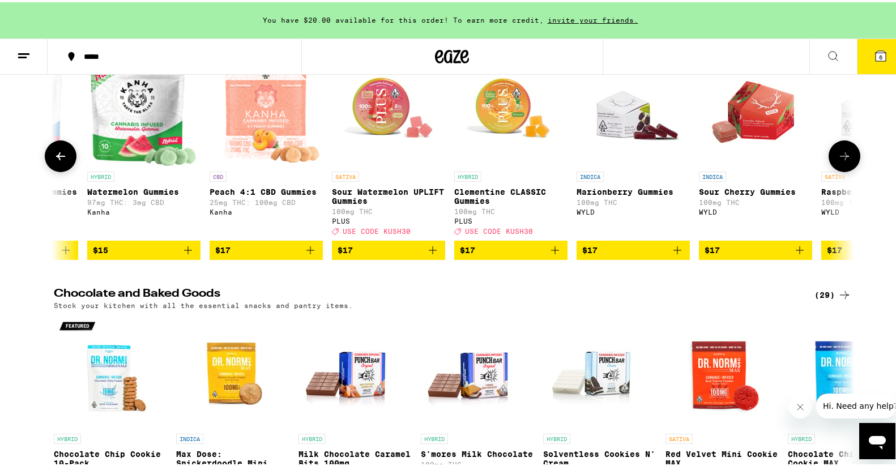
click at [58, 152] on icon at bounding box center [61, 154] width 14 height 14
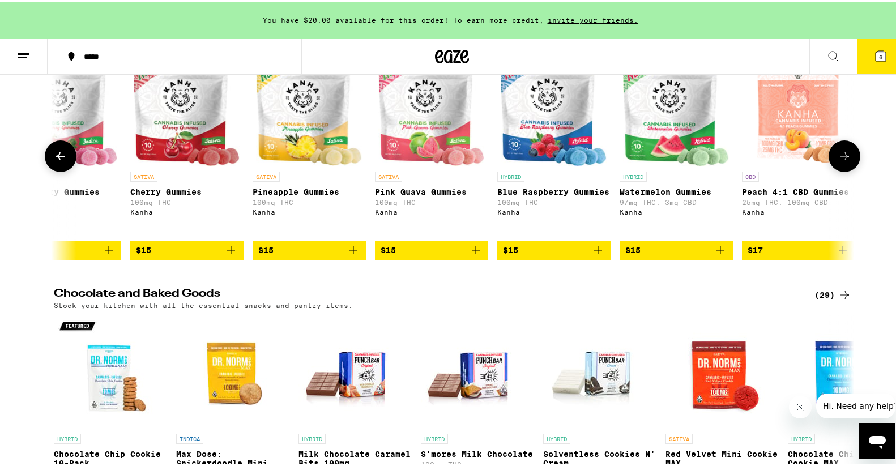
click at [58, 152] on icon at bounding box center [61, 154] width 14 height 14
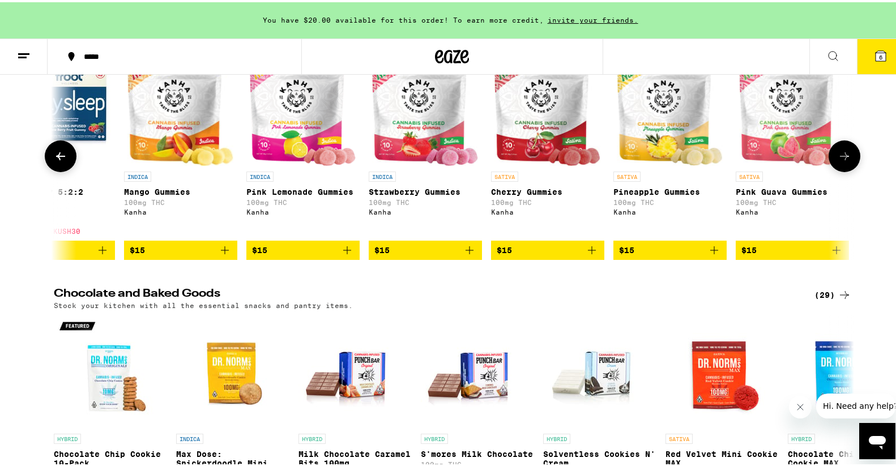
click at [58, 152] on icon at bounding box center [61, 154] width 14 height 14
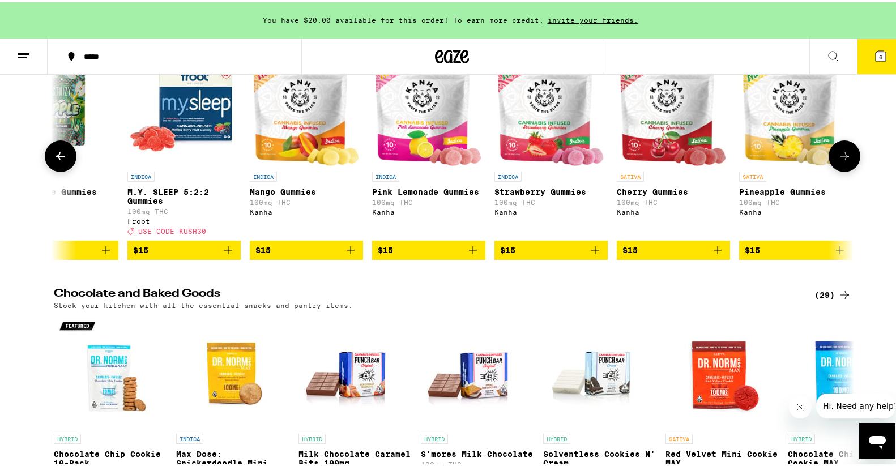
click at [58, 152] on icon at bounding box center [61, 154] width 14 height 14
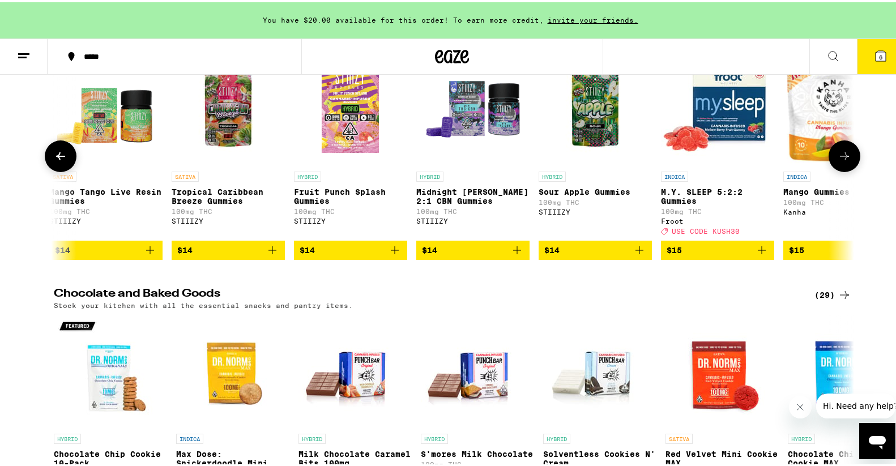
click at [58, 152] on icon at bounding box center [61, 154] width 14 height 14
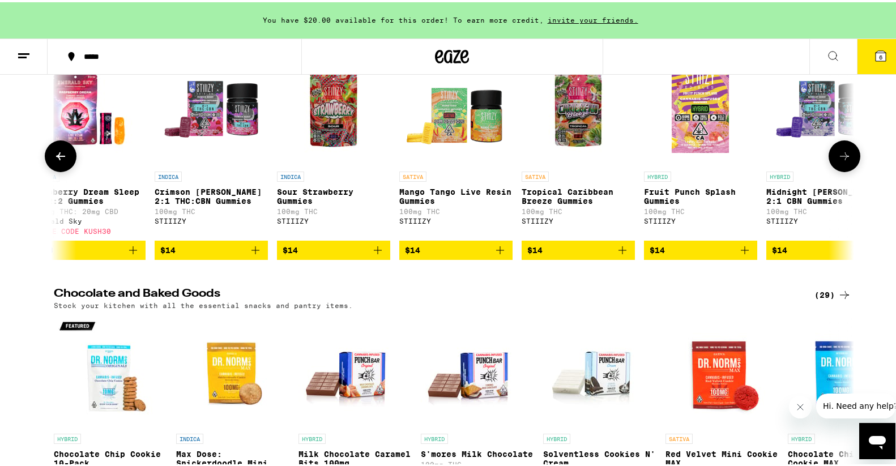
click at [58, 152] on icon at bounding box center [61, 154] width 14 height 14
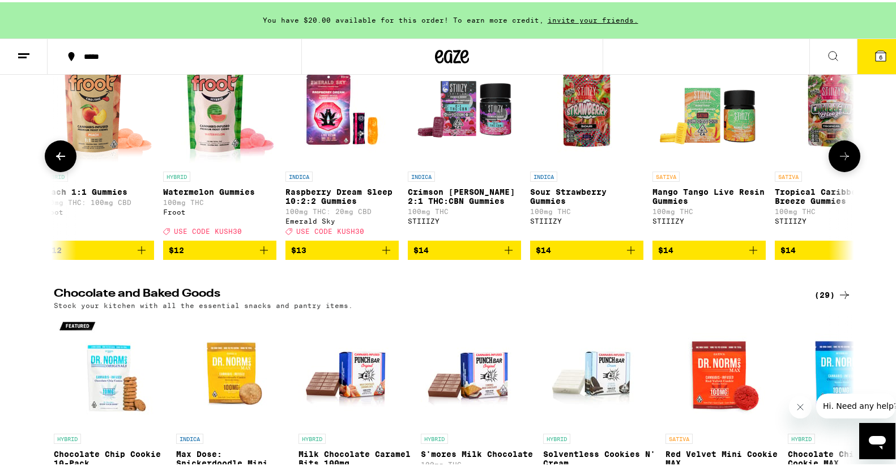
click at [58, 152] on icon at bounding box center [61, 154] width 14 height 14
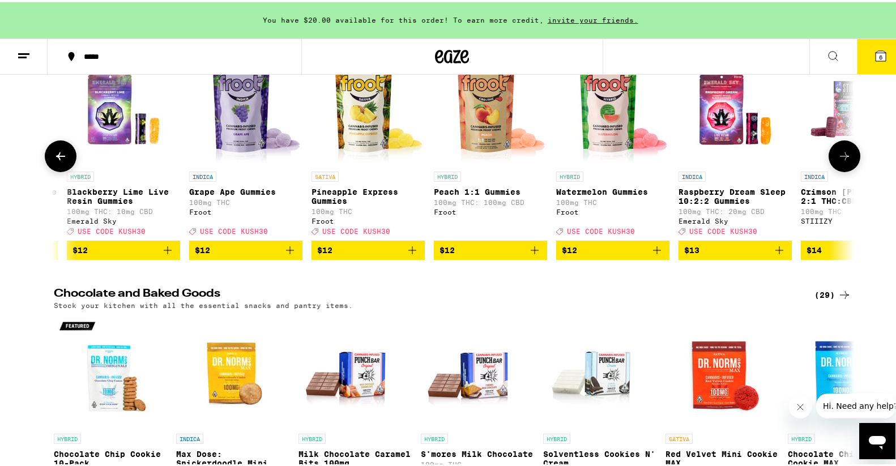
click at [58, 152] on icon at bounding box center [61, 154] width 14 height 14
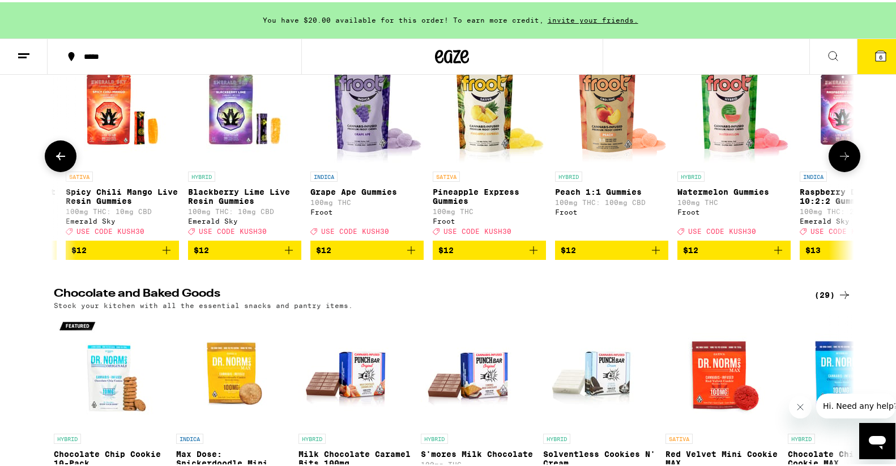
click at [58, 152] on icon at bounding box center [61, 154] width 14 height 14
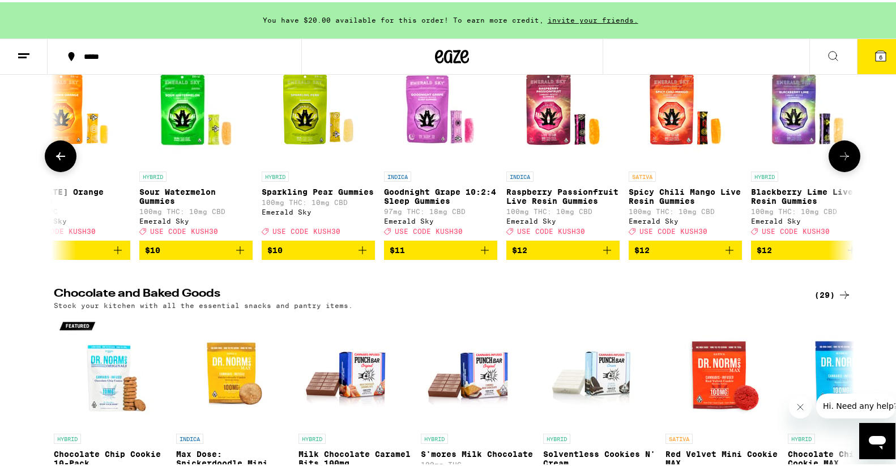
click at [58, 152] on icon at bounding box center [61, 154] width 14 height 14
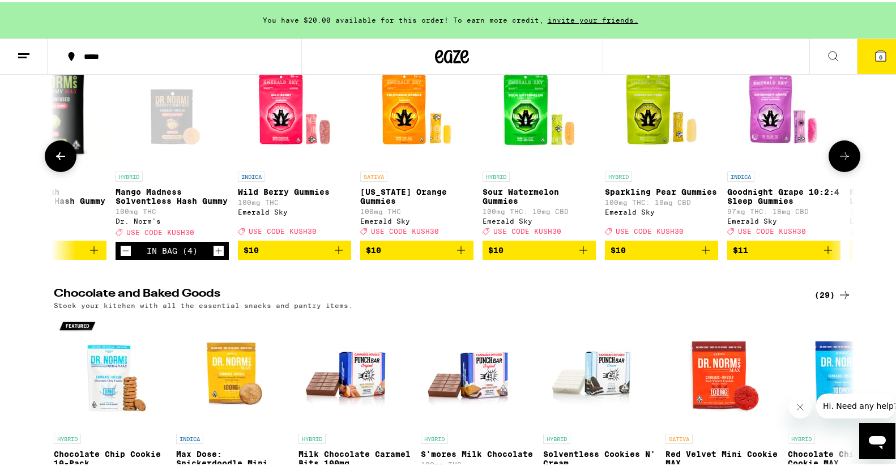
click at [58, 152] on icon at bounding box center [61, 154] width 14 height 14
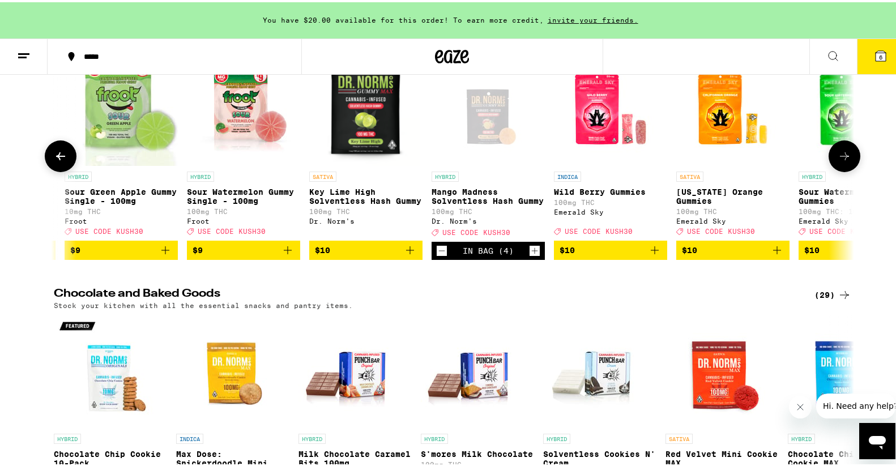
click at [58, 152] on icon at bounding box center [61, 154] width 14 height 14
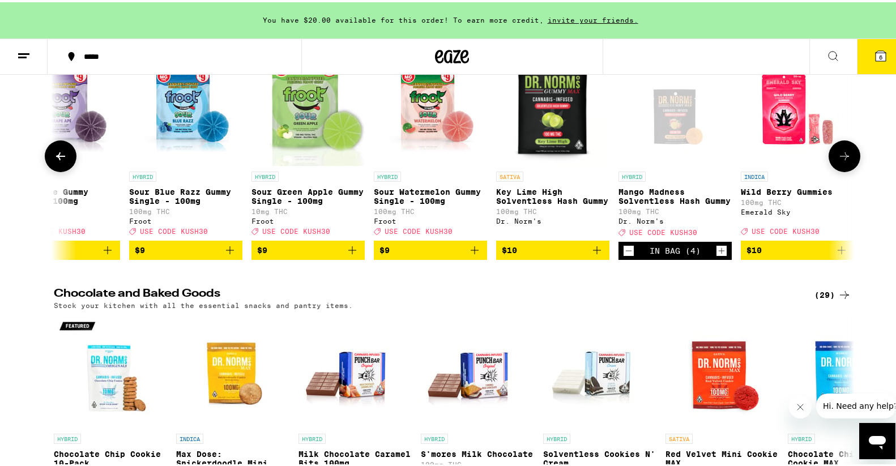
click at [58, 152] on icon at bounding box center [61, 154] width 14 height 14
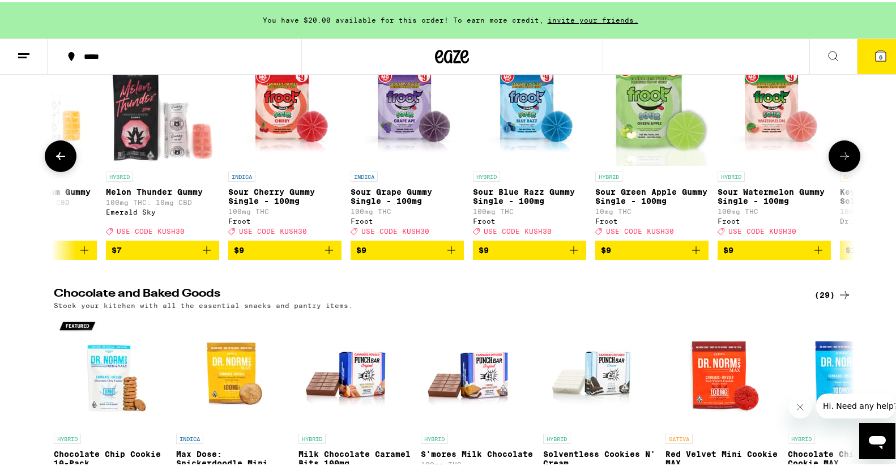
click at [58, 152] on icon at bounding box center [61, 154] width 14 height 14
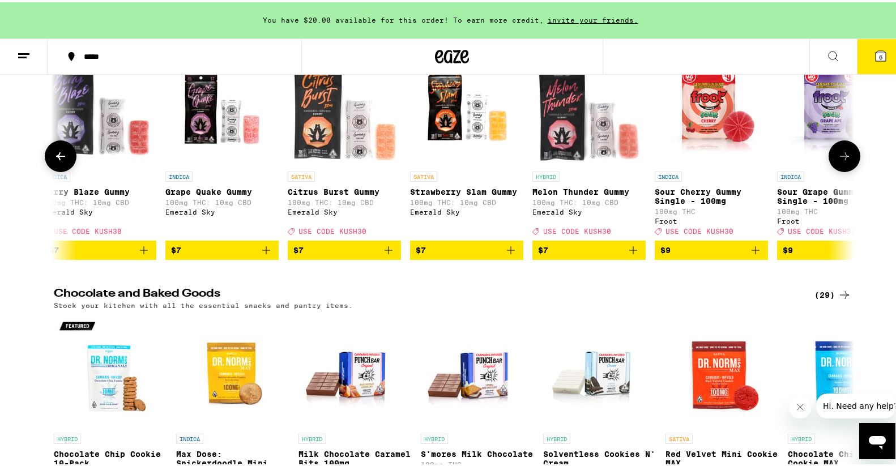
click at [58, 152] on icon at bounding box center [61, 154] width 14 height 14
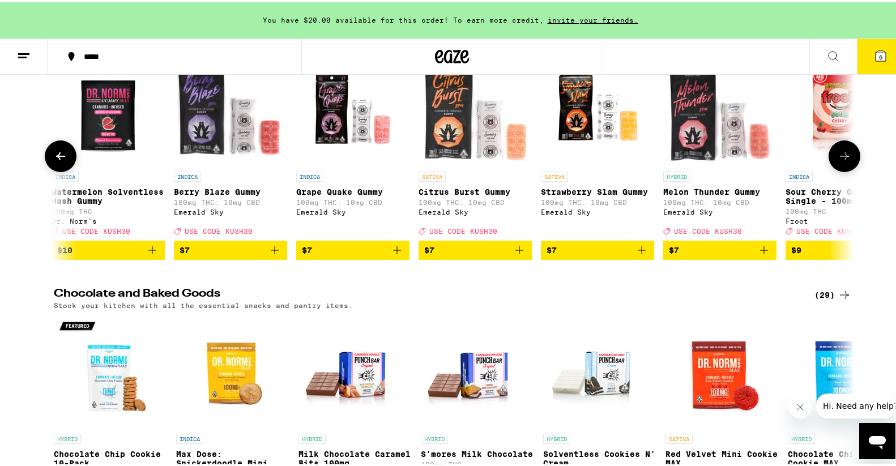
click at [58, 152] on button at bounding box center [61, 154] width 32 height 32
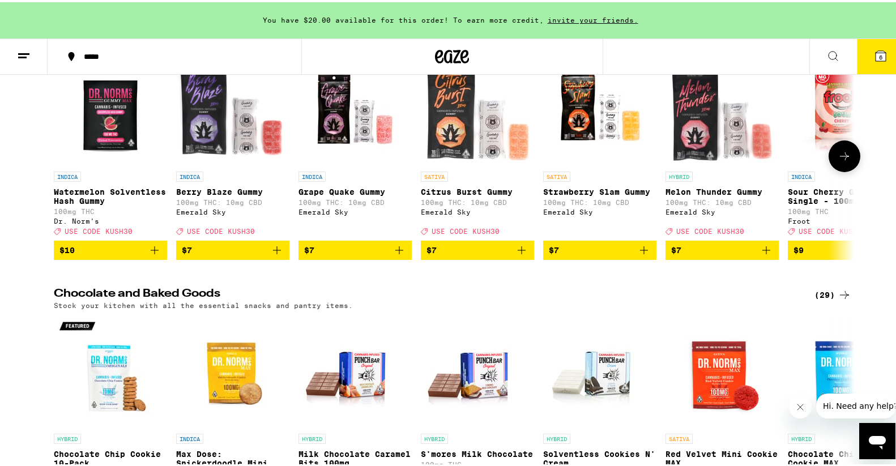
click at [58, 152] on div at bounding box center [61, 154] width 32 height 32
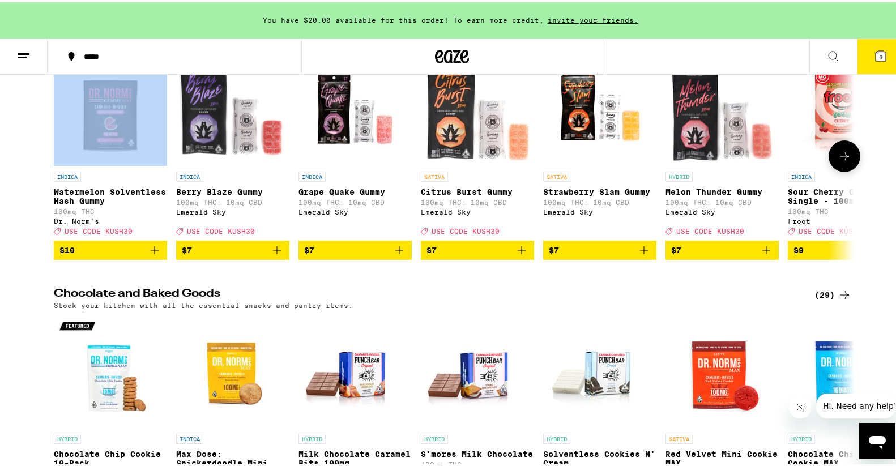
click at [58, 152] on div at bounding box center [61, 154] width 32 height 32
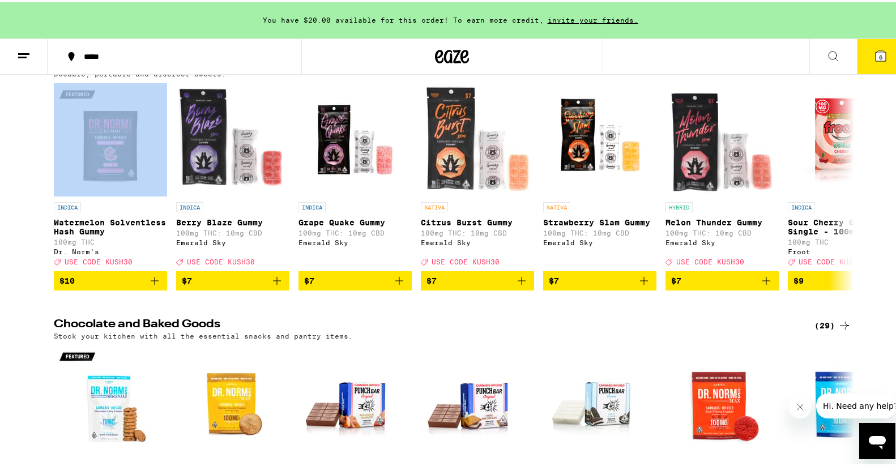
scroll to position [113, 0]
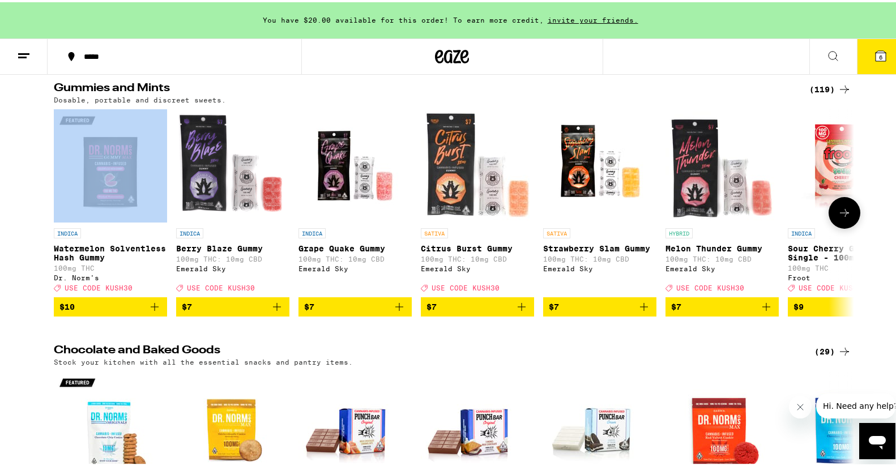
click at [191, 173] on img "Open page for Berry Blaze Gummy from Emerald Sky" at bounding box center [232, 163] width 113 height 113
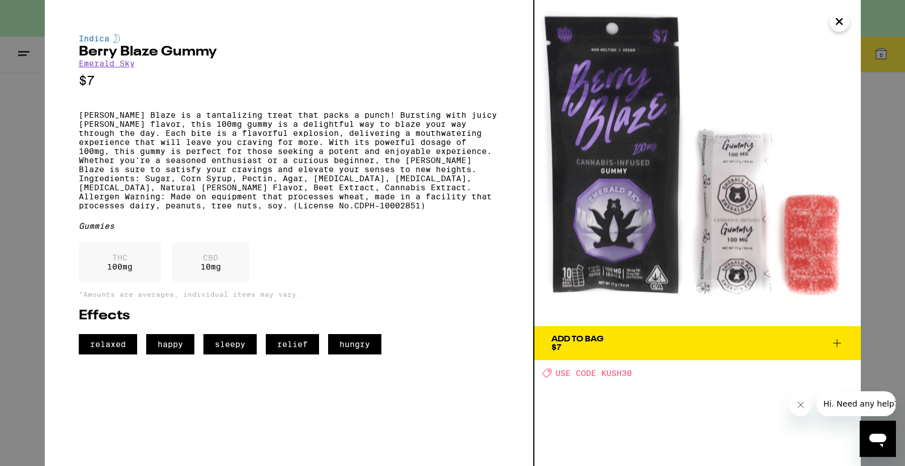
click at [35, 99] on div "Indica Berry Blaze Gummy Emerald Sky $7 Berry Blaze is a tantalizing treat that…" at bounding box center [452, 233] width 905 height 466
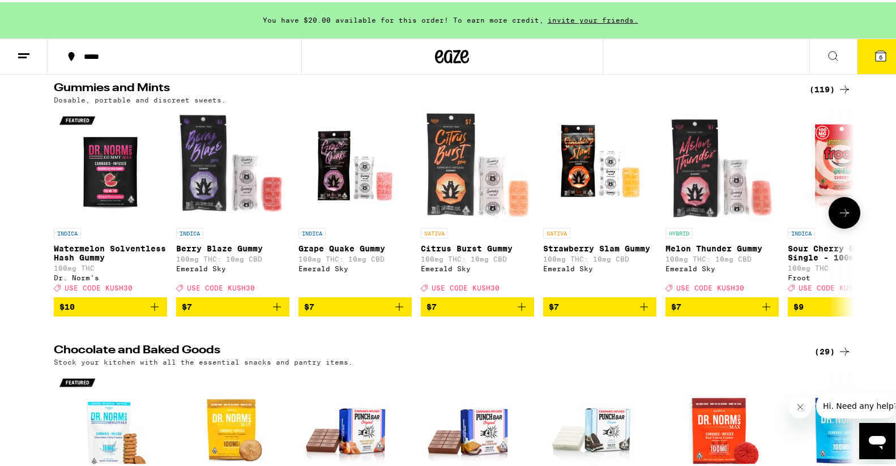
click at [761, 312] on icon "Add to bag" at bounding box center [767, 305] width 14 height 14
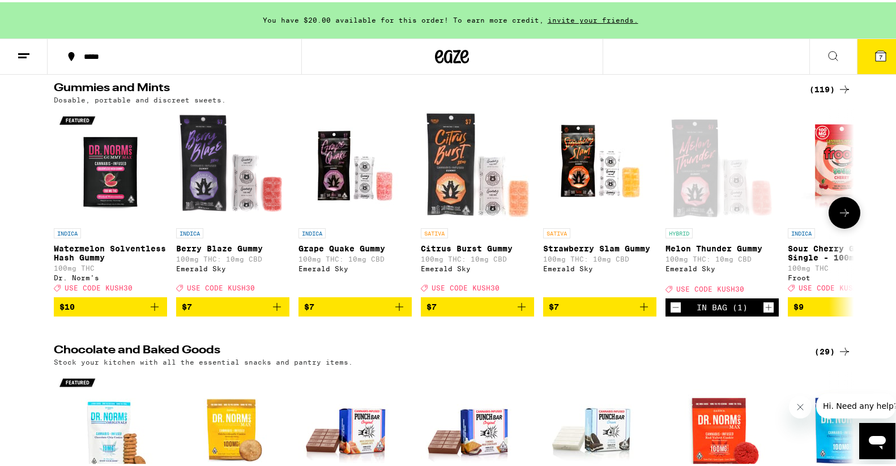
click at [843, 210] on icon at bounding box center [845, 211] width 14 height 14
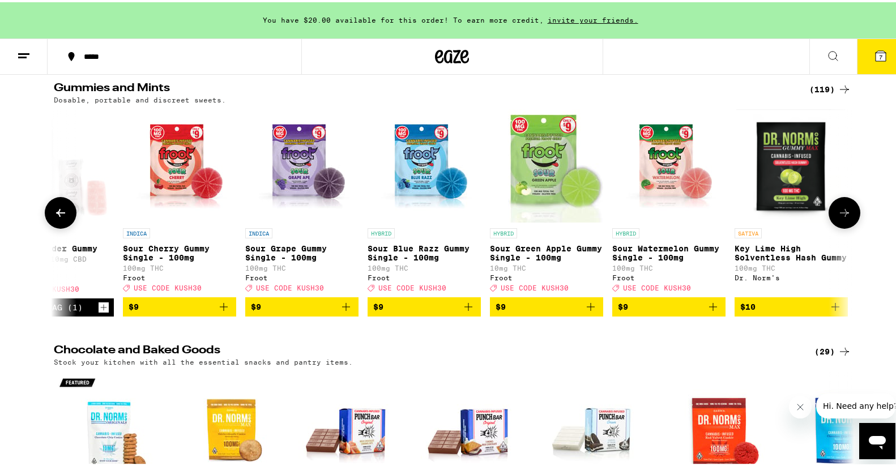
scroll to position [0, 674]
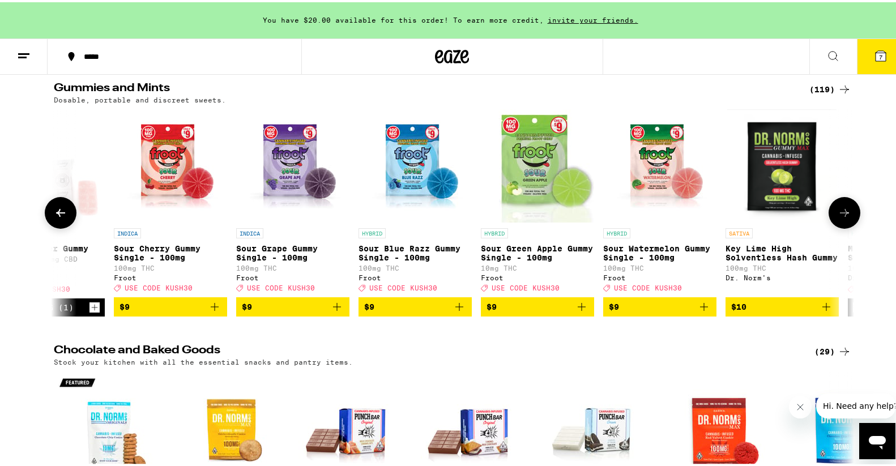
click at [844, 209] on button at bounding box center [845, 211] width 32 height 32
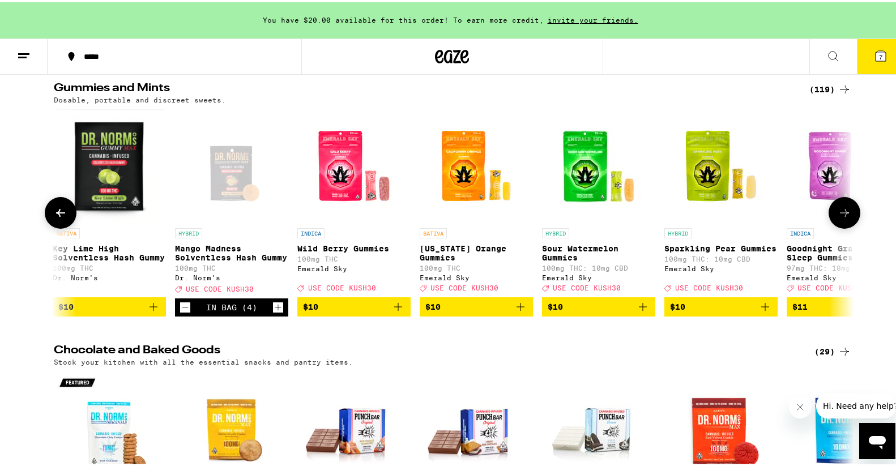
scroll to position [0, 1349]
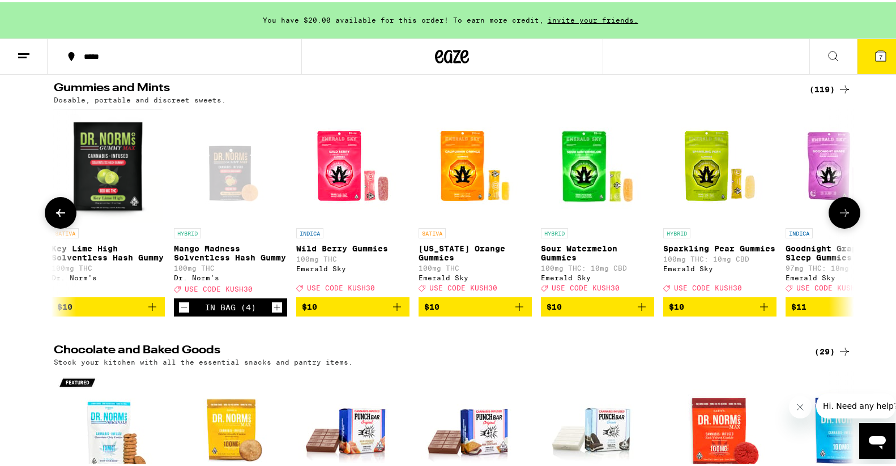
click at [843, 215] on icon at bounding box center [845, 211] width 14 height 14
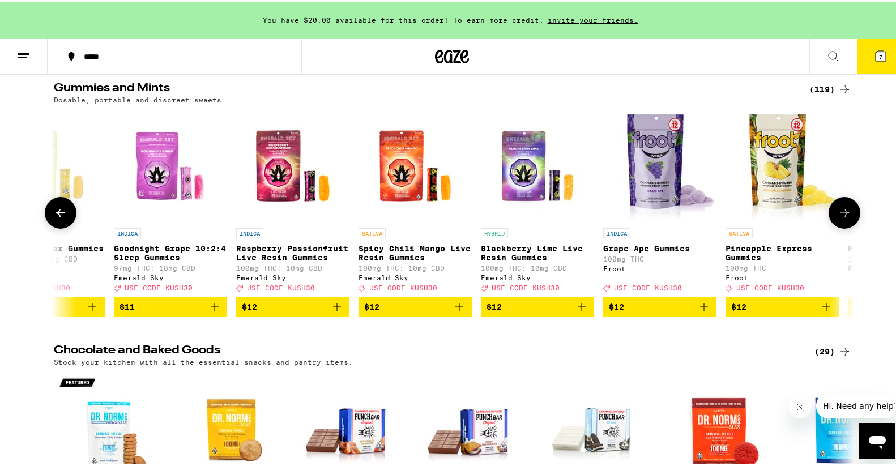
scroll to position [0, 2023]
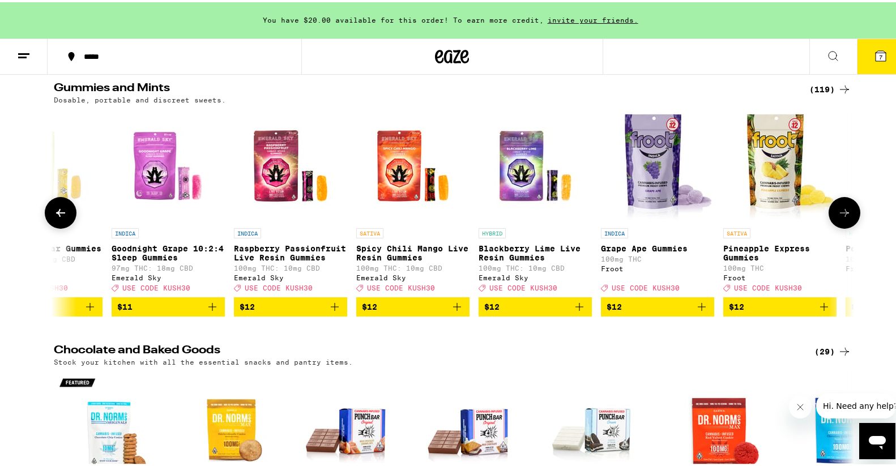
click at [845, 217] on icon at bounding box center [845, 211] width 14 height 14
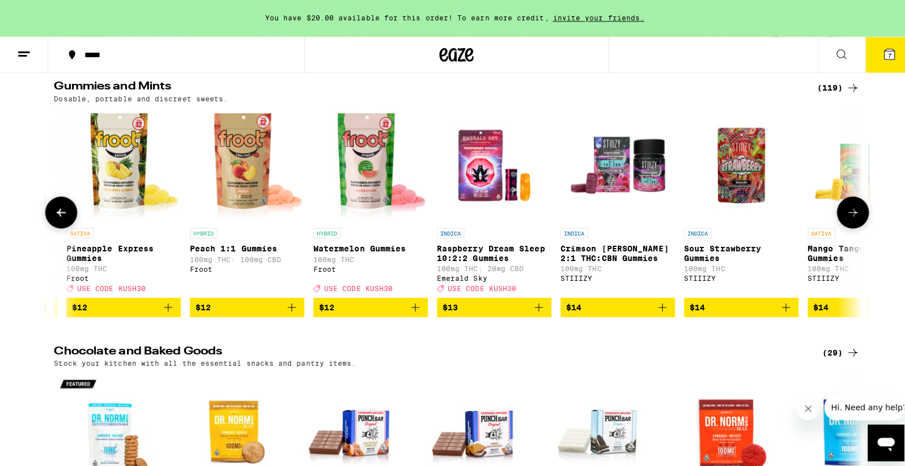
scroll to position [0, 2697]
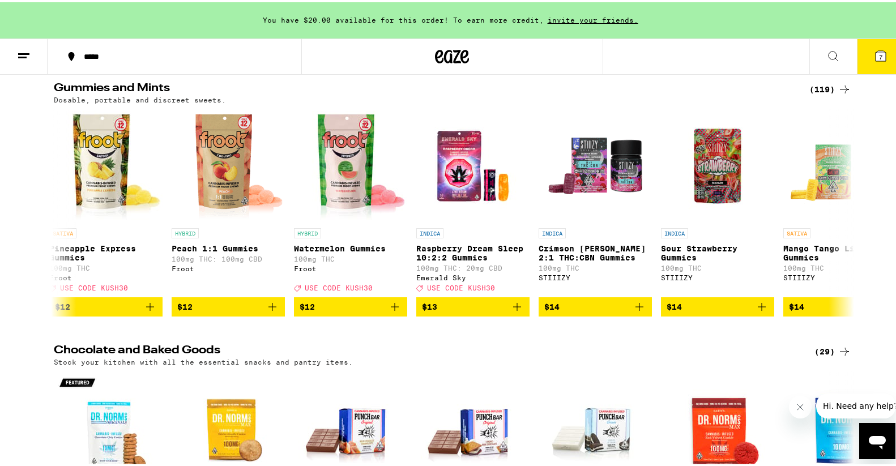
click at [876, 50] on icon at bounding box center [881, 54] width 10 height 10
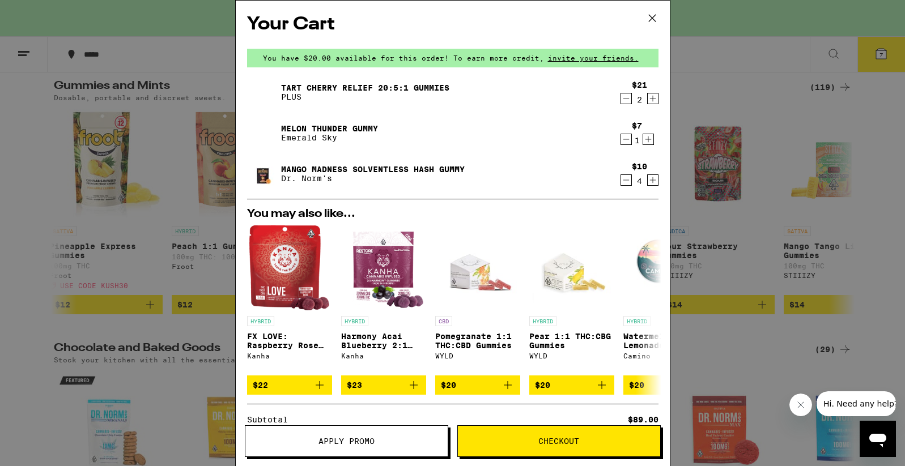
click at [622, 141] on icon "Decrement" at bounding box center [626, 140] width 10 height 14
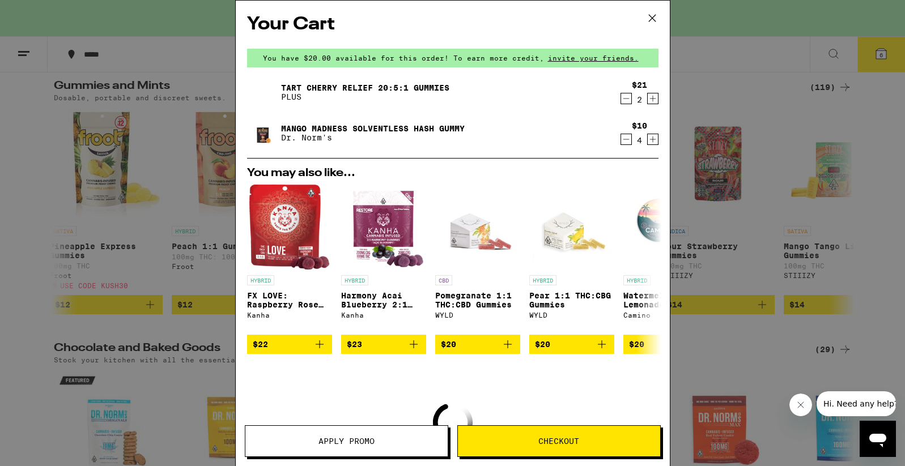
click at [648, 142] on icon "Increment" at bounding box center [653, 140] width 10 height 14
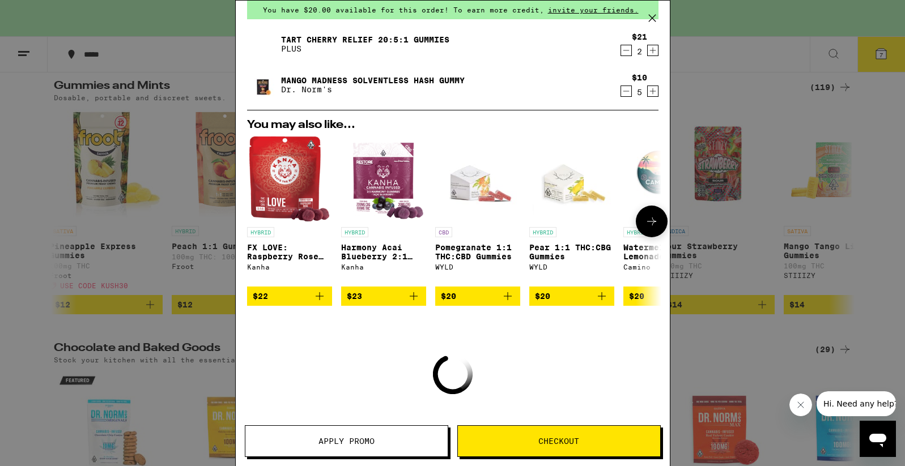
scroll to position [127, 0]
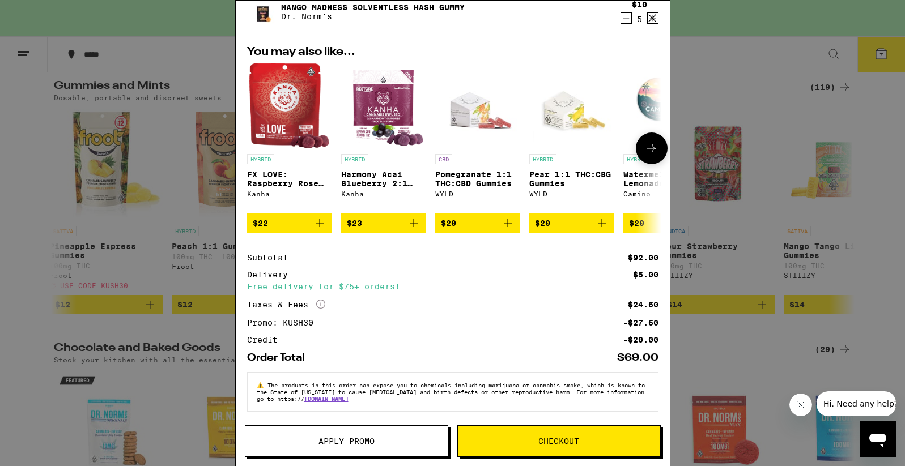
click at [645, 143] on icon at bounding box center [652, 149] width 14 height 14
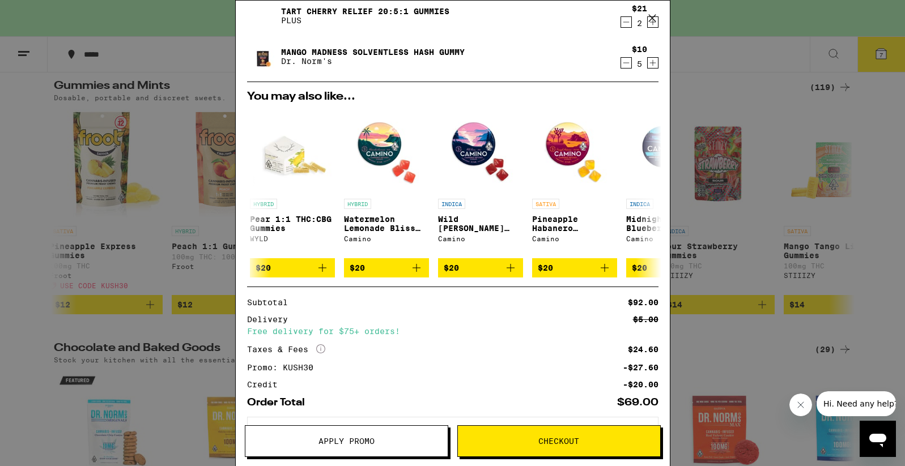
scroll to position [0, 0]
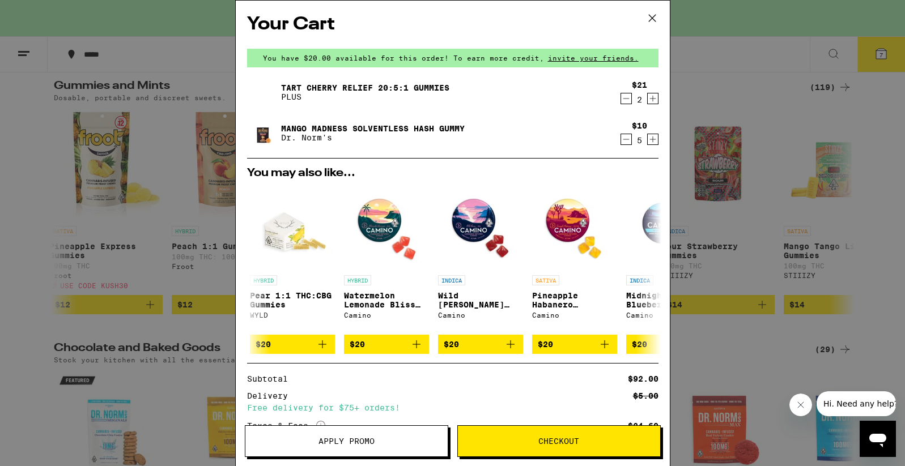
click at [649, 141] on button "Increment" at bounding box center [652, 139] width 11 height 11
click at [621, 141] on icon "Decrement" at bounding box center [626, 140] width 10 height 14
click at [621, 142] on icon "Decrement" at bounding box center [626, 140] width 10 height 14
click at [621, 140] on icon "Decrement" at bounding box center [626, 140] width 10 height 14
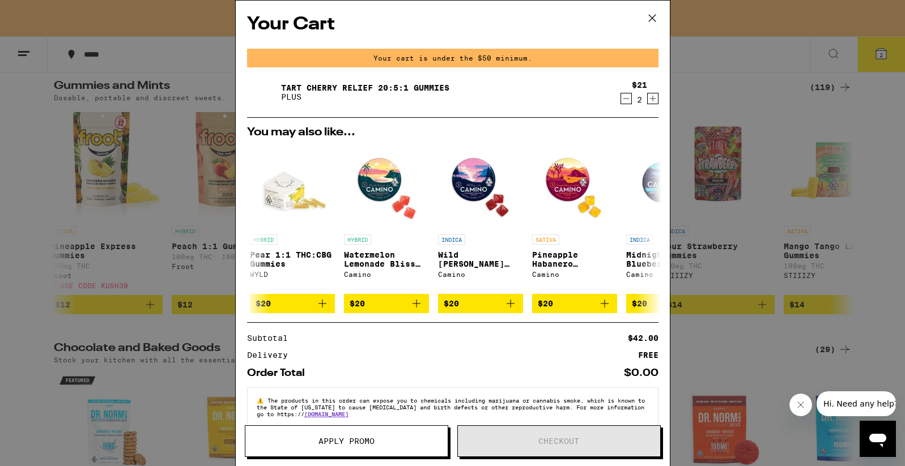
click at [140, 226] on div "Your Cart Your cart is under the $50 minimum. Tart Cherry Relief 20:5:1 Gummies…" at bounding box center [452, 233] width 905 height 466
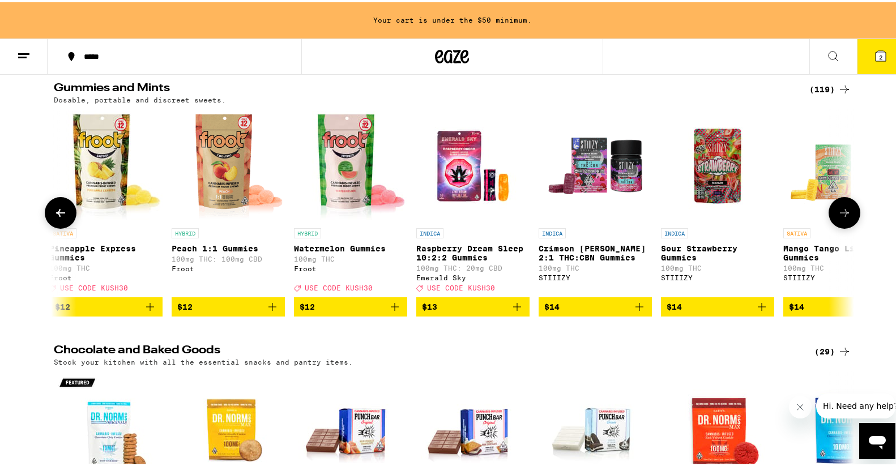
click at [54, 218] on icon at bounding box center [61, 211] width 14 height 14
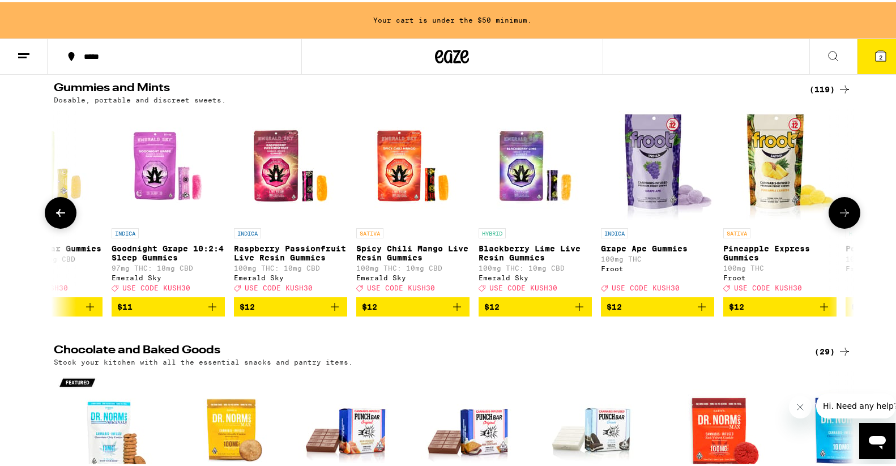
click at [54, 218] on icon at bounding box center [61, 211] width 14 height 14
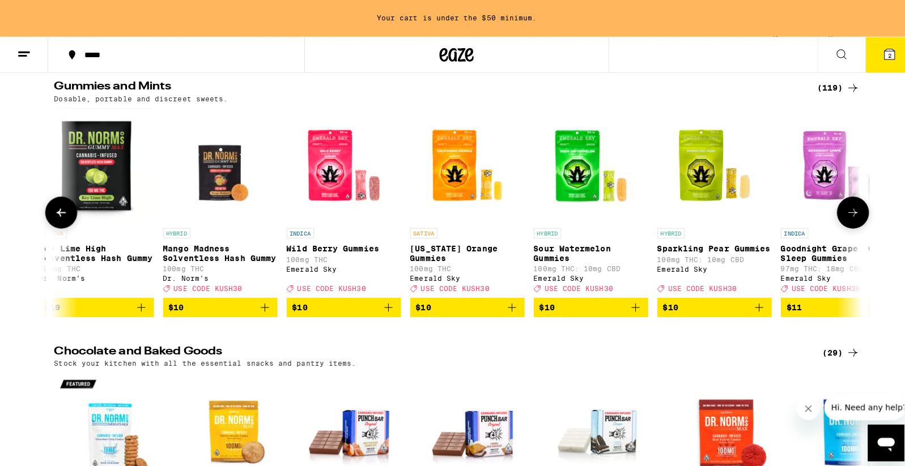
scroll to position [0, 1349]
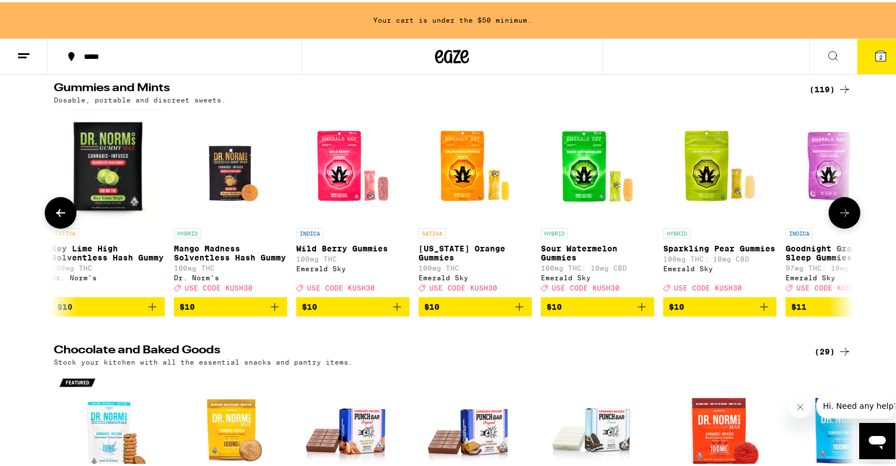
click at [271, 309] on icon "Add to bag" at bounding box center [275, 305] width 8 height 8
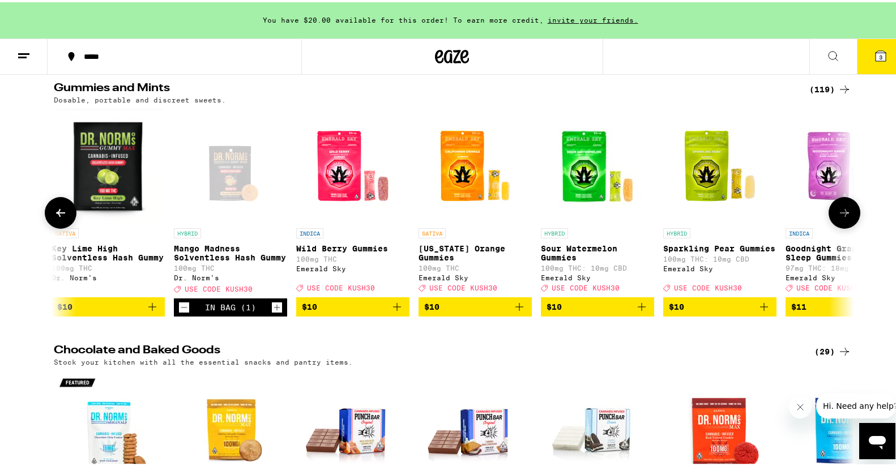
click at [272, 312] on icon "Increment" at bounding box center [277, 306] width 10 height 14
click at [876, 49] on icon at bounding box center [881, 54] width 10 height 10
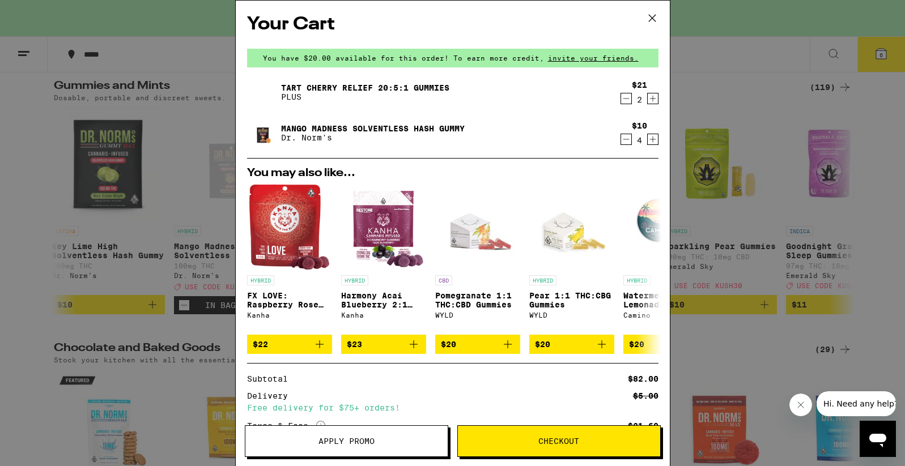
click at [648, 135] on icon "Increment" at bounding box center [653, 140] width 10 height 14
click at [649, 138] on icon "Increment" at bounding box center [652, 140] width 6 height 6
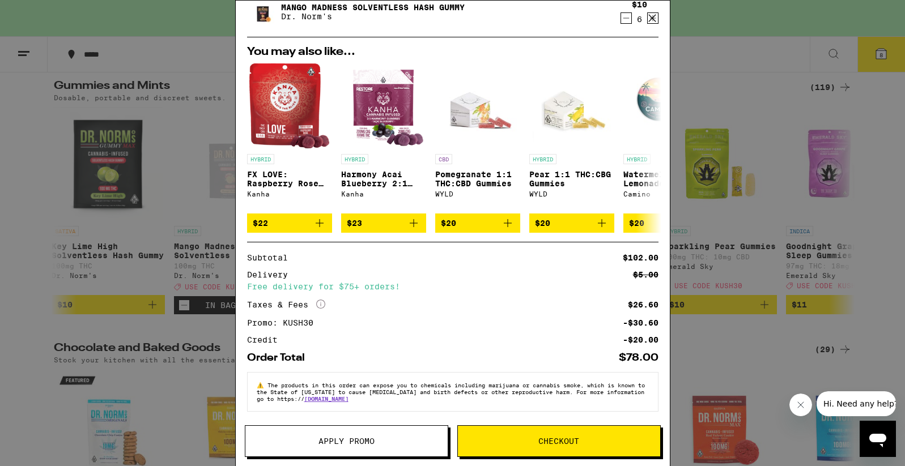
click at [598, 441] on span "Checkout" at bounding box center [559, 441] width 202 height 8
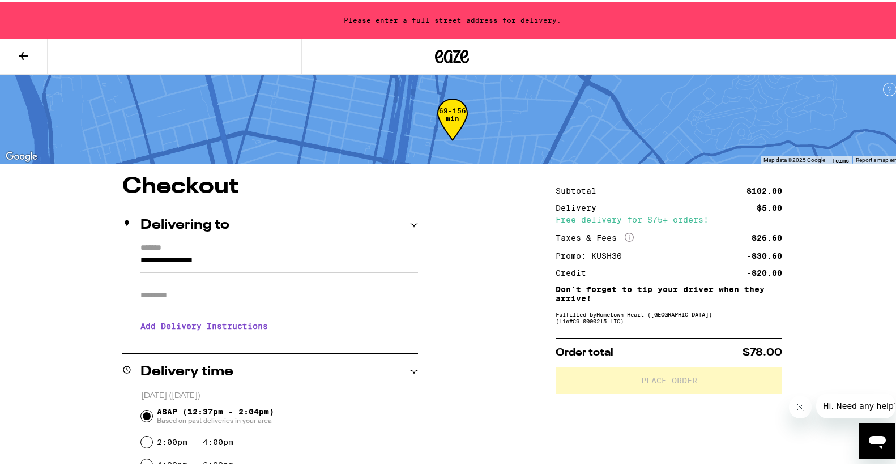
click at [271, 297] on input "Apt/Suite" at bounding box center [280, 293] width 278 height 27
type input "*"
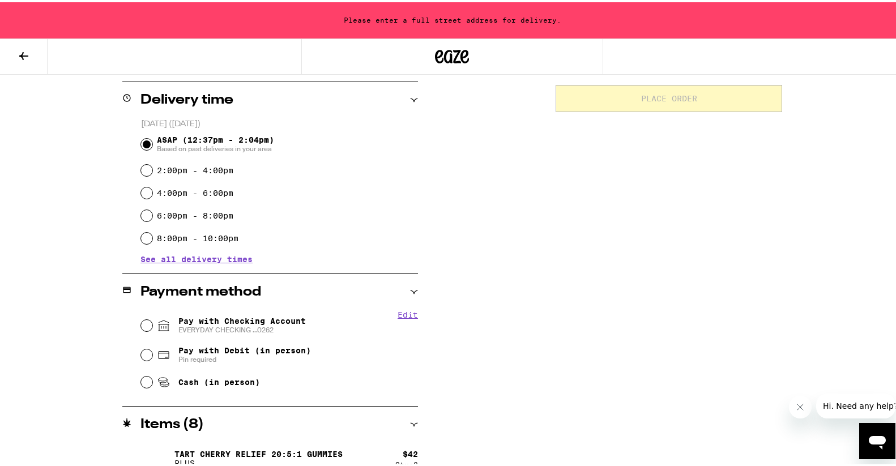
scroll to position [283, 0]
click at [141, 326] on input "Pay with Checking Account EVERYDAY CHECKING ...0262" at bounding box center [146, 322] width 11 height 11
radio input "true"
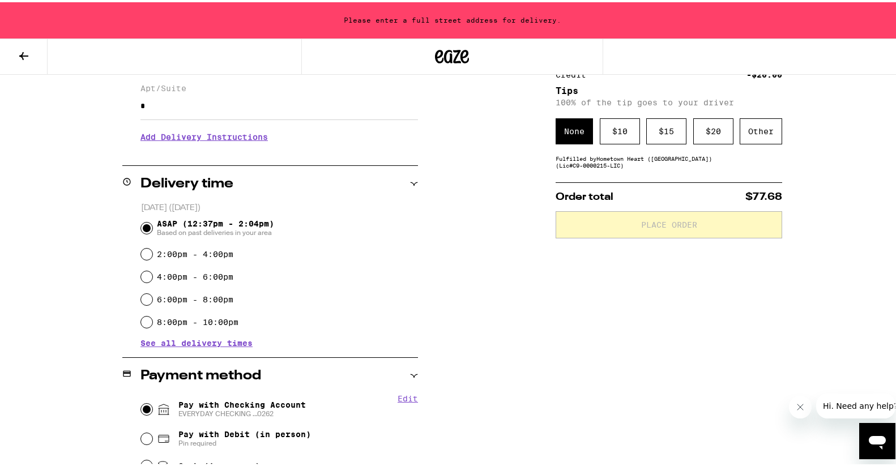
scroll to position [92, 0]
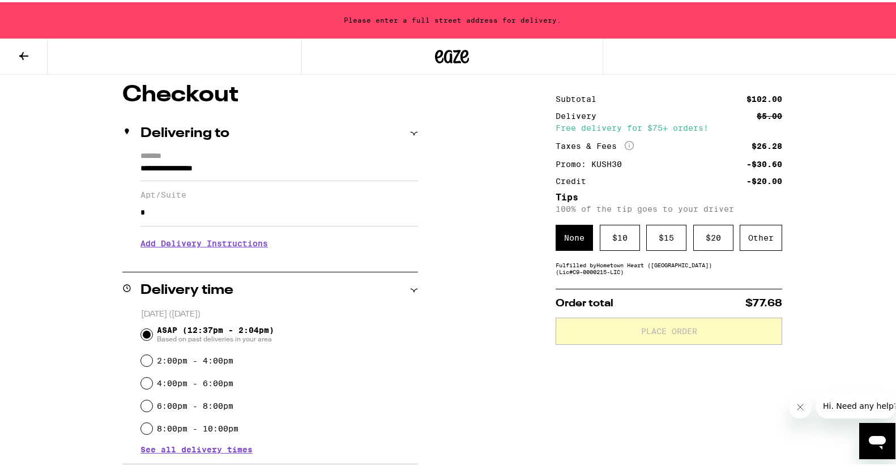
click at [309, 219] on input "*" at bounding box center [280, 210] width 278 height 27
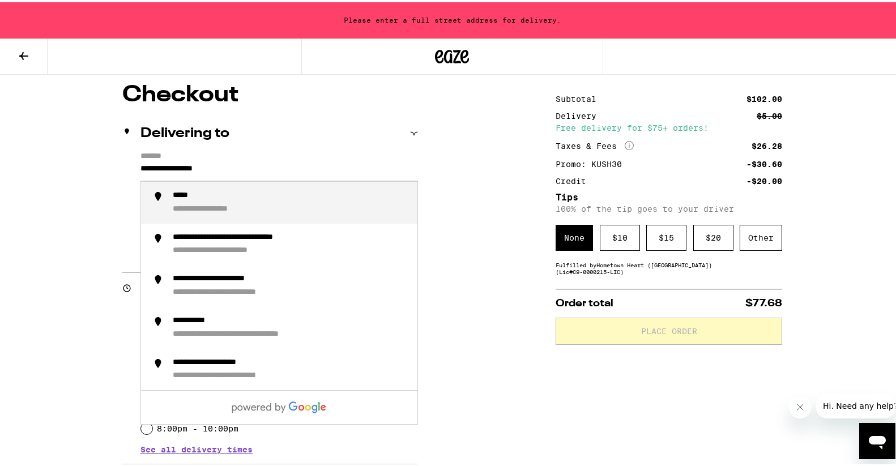
drag, startPoint x: 259, startPoint y: 168, endPoint x: -74, endPoint y: 162, distance: 332.7
click at [0, 162] on html "**********" at bounding box center [452, 328] width 905 height 841
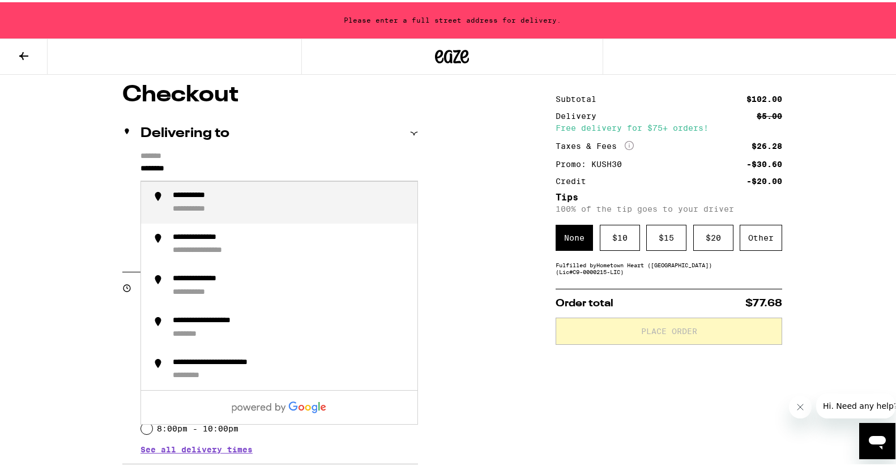
click at [265, 195] on div "**********" at bounding box center [291, 201] width 236 height 24
type input "**********"
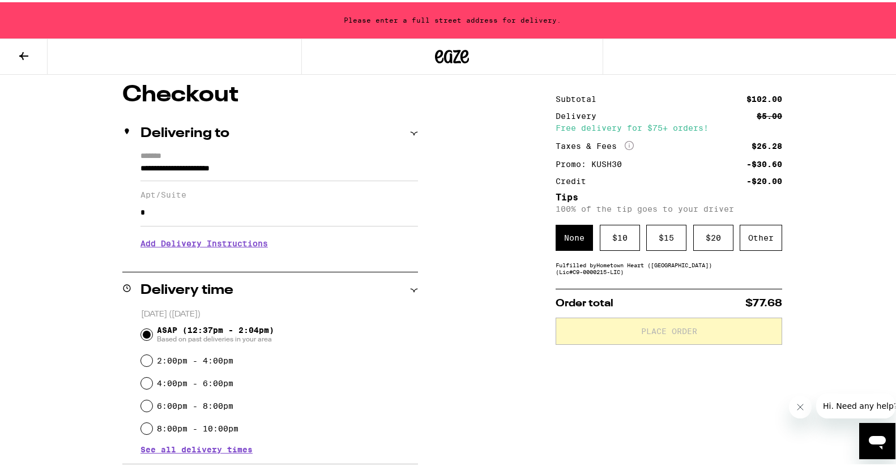
scroll to position [56, 0]
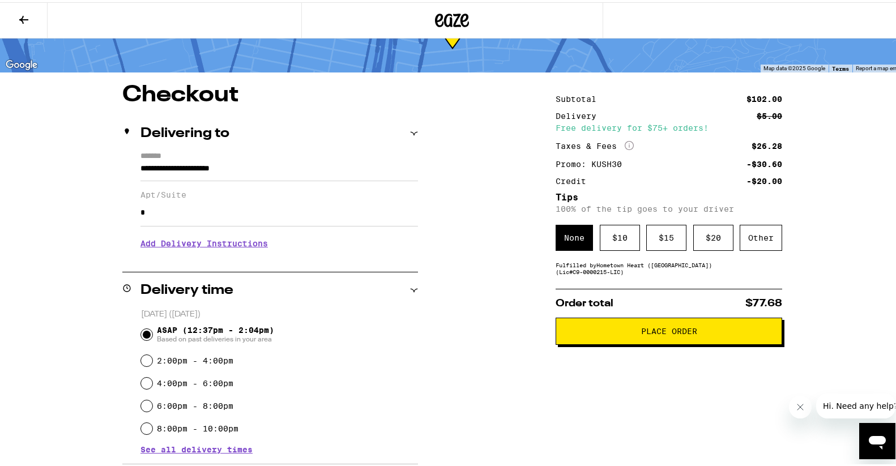
click at [350, 211] on input "*" at bounding box center [280, 210] width 278 height 27
drag, startPoint x: 143, startPoint y: 360, endPoint x: 142, endPoint y: 352, distance: 8.0
click at [142, 360] on input "2:00pm - 4:00pm" at bounding box center [146, 358] width 11 height 11
radio input "true"
click at [142, 331] on input "ASAP (12:37pm - 2:04pm) Based on past deliveries in your area" at bounding box center [146, 332] width 11 height 11
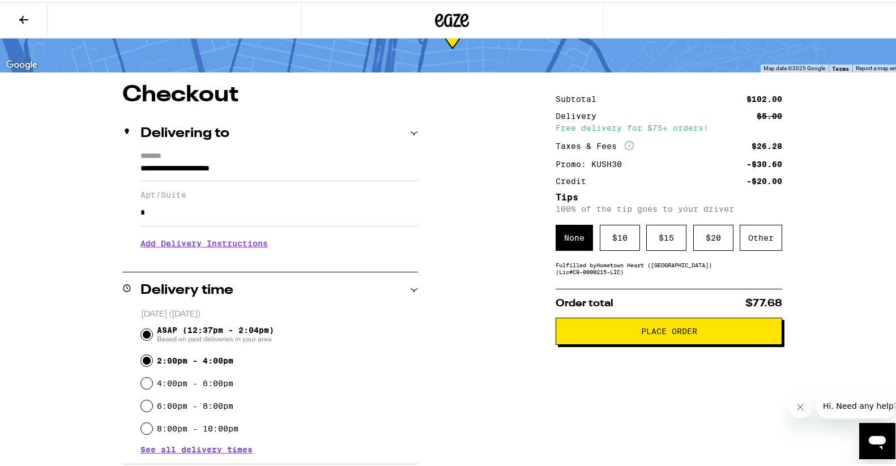
radio input "true"
click at [623, 328] on button "Place Order" at bounding box center [669, 329] width 227 height 27
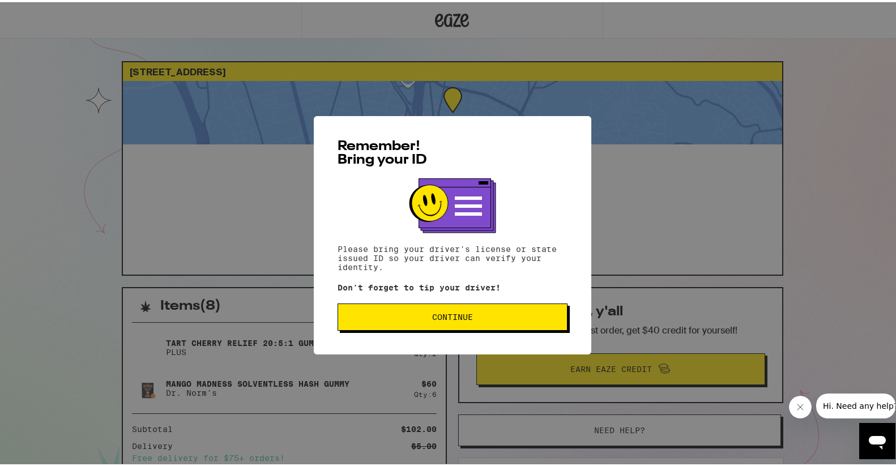
click at [446, 316] on span "Continue" at bounding box center [452, 315] width 41 height 8
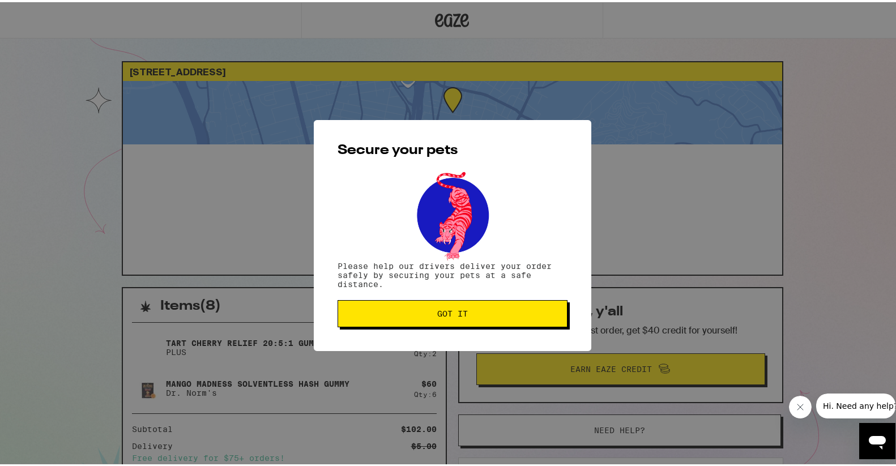
click at [397, 324] on button "Got it" at bounding box center [453, 311] width 230 height 27
